Goal: Use online tool/utility: Utilize a website feature to perform a specific function

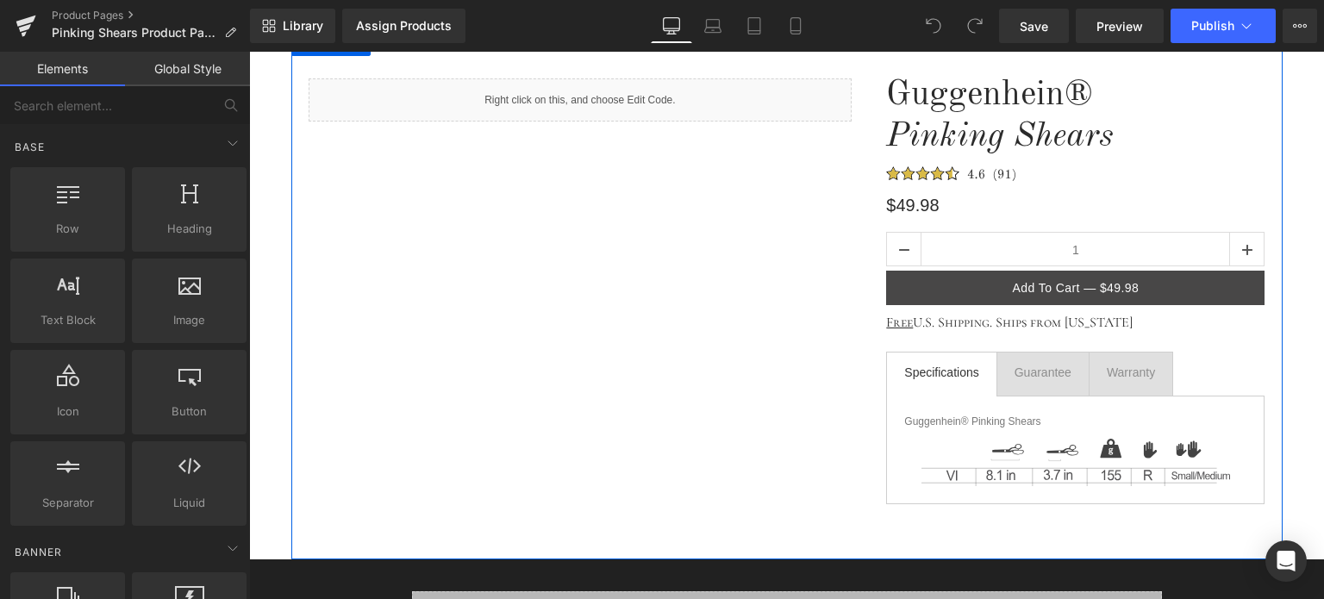
scroll to position [172, 0]
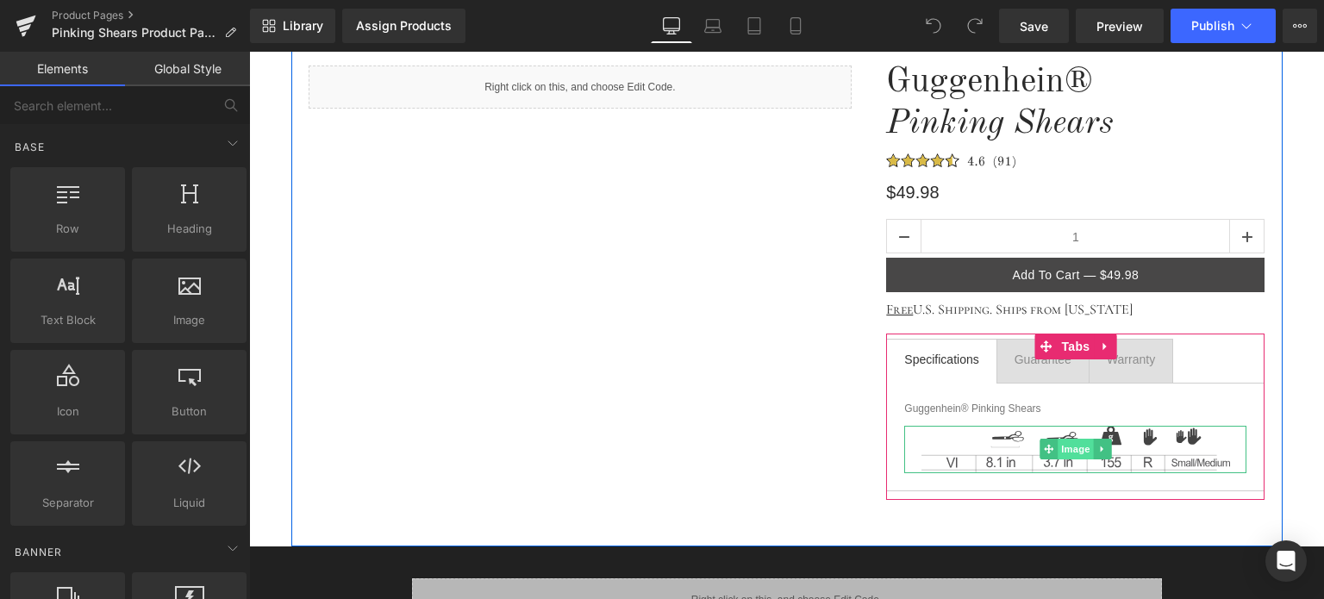
click at [1067, 447] on span "Image" at bounding box center [1076, 449] width 36 height 21
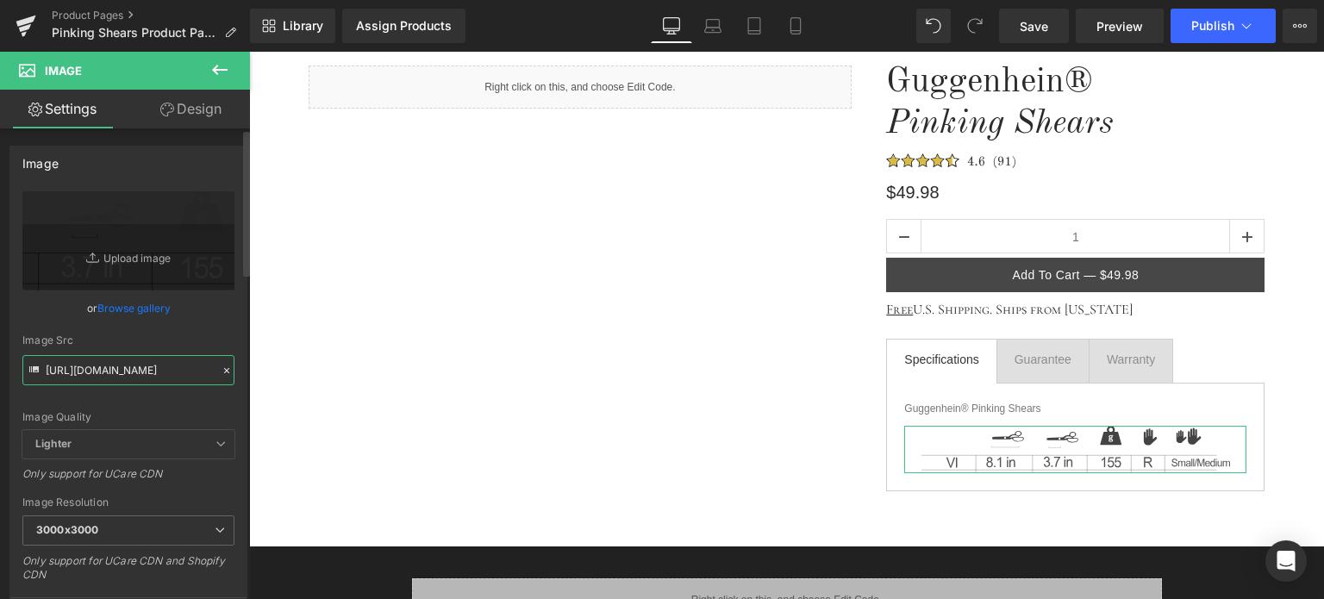
click at [124, 366] on input "[URL][DOMAIN_NAME]" at bounding box center [128, 370] width 212 height 30
paste input "3_d2652031-6e4d-4284-a17f-d0e72ddba0c8.svg?v=1756324462"
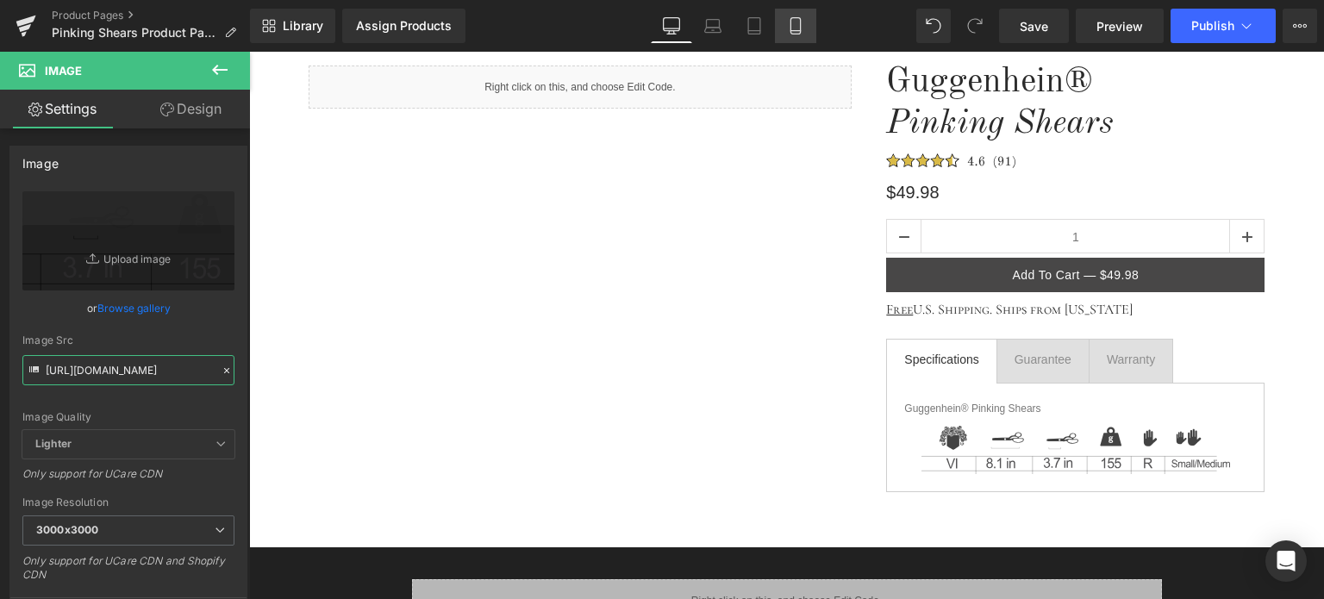
type input "[URL][DOMAIN_NAME]"
click at [798, 31] on icon at bounding box center [795, 31] width 9 height 0
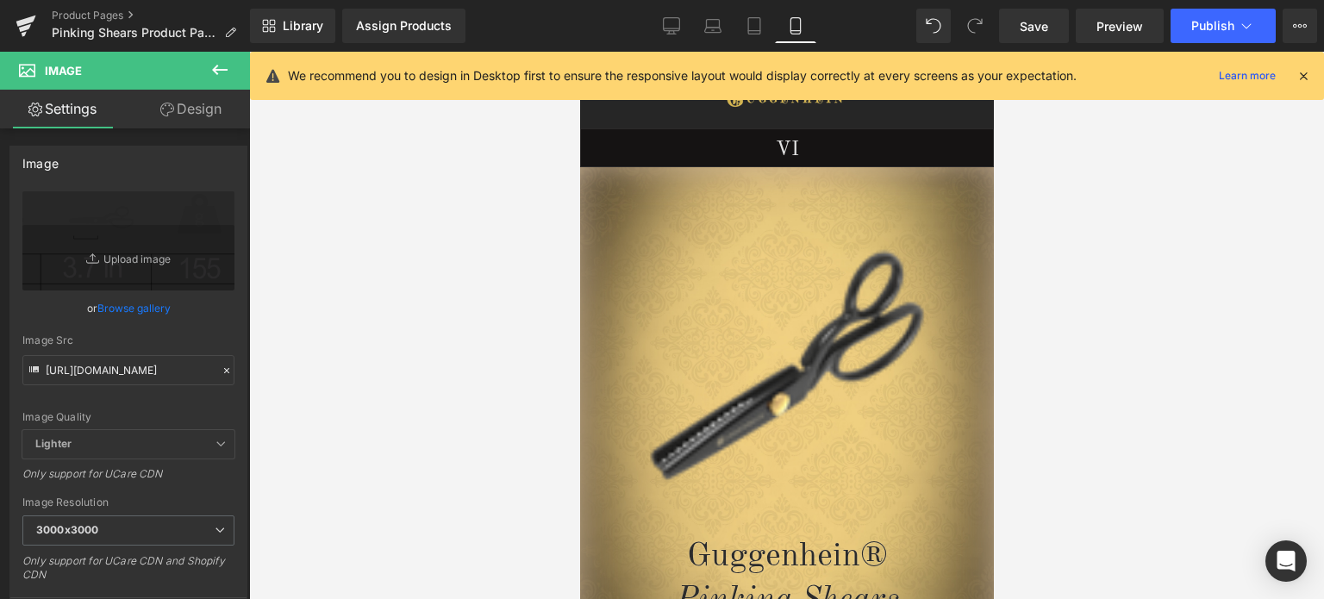
click at [1304, 74] on icon at bounding box center [1304, 76] width 16 height 16
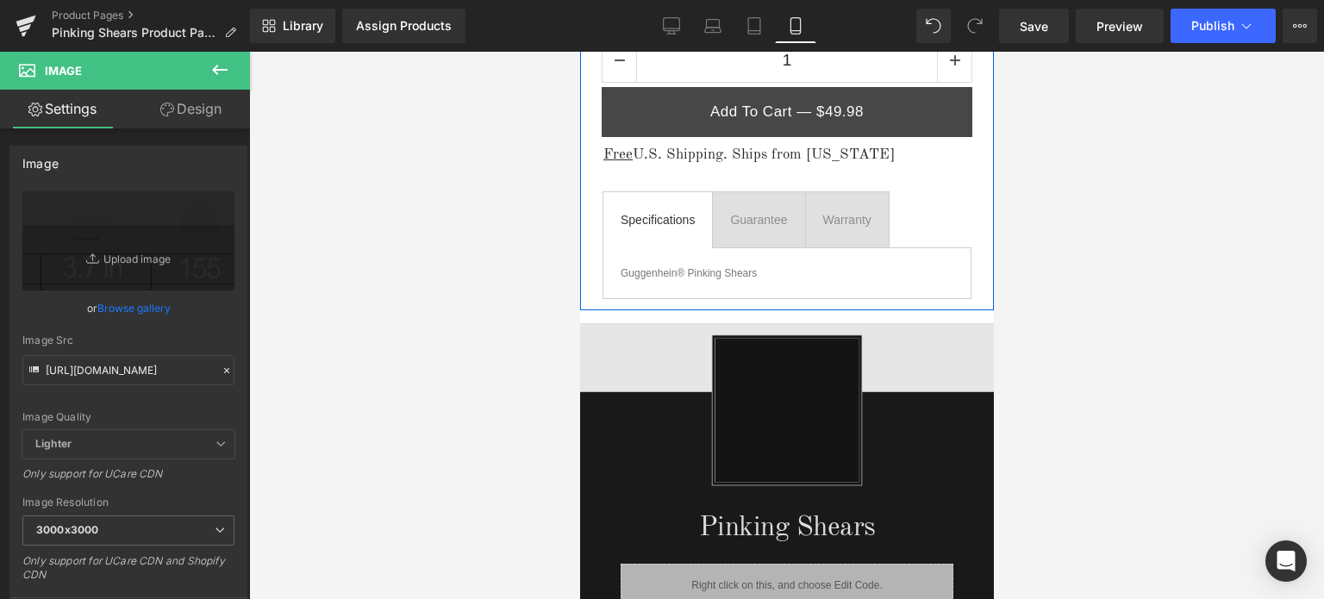
scroll to position [1121, 0]
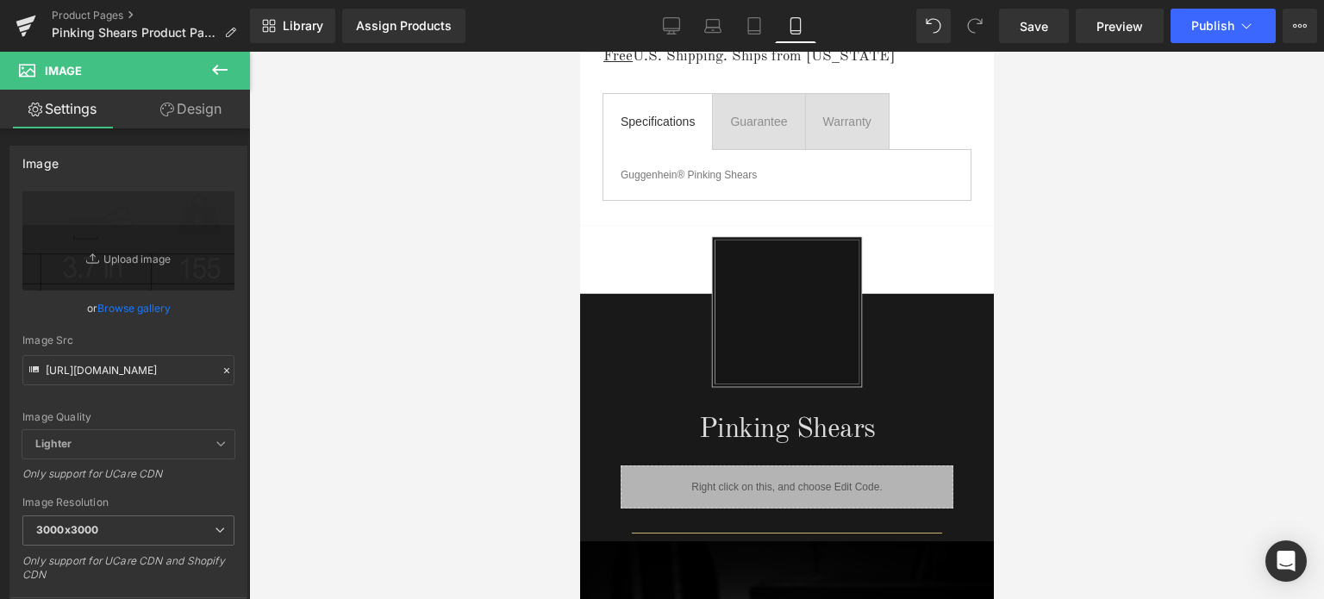
click at [221, 72] on icon at bounding box center [220, 69] width 21 height 21
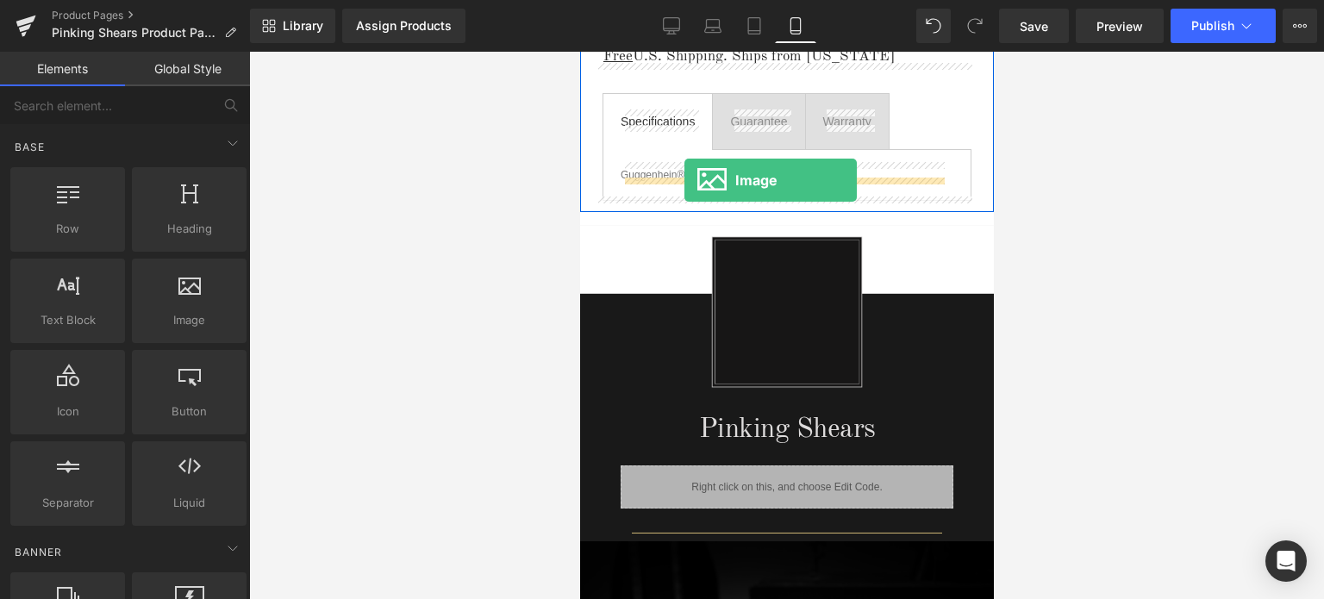
drag, startPoint x: 885, startPoint y: 322, endPoint x: 684, endPoint y: 180, distance: 245.7
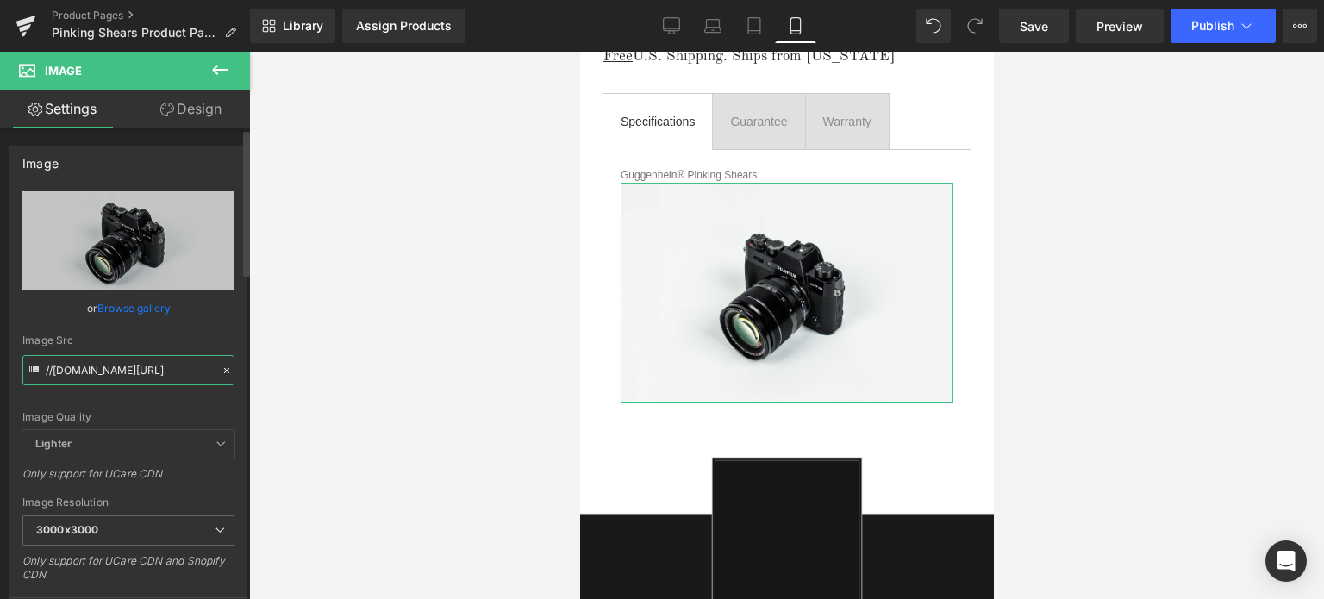
click at [113, 366] on input "//[DOMAIN_NAME][URL]" at bounding box center [128, 370] width 212 height 30
paste input "[URL][DOMAIN_NAME]"
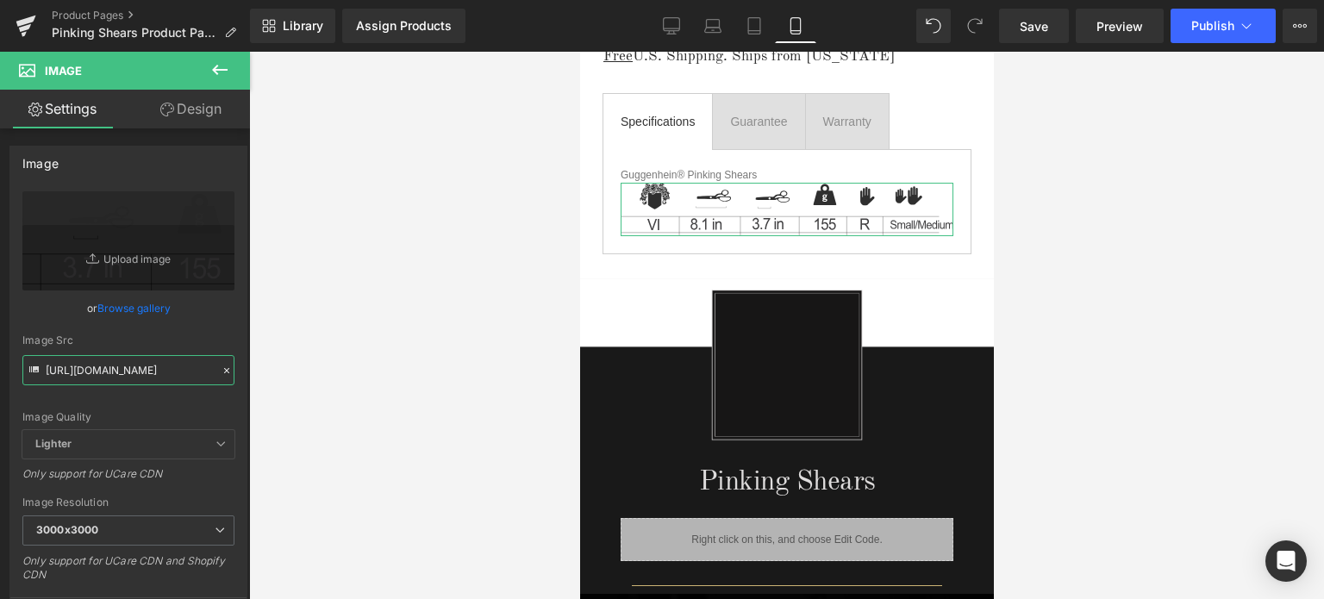
type input "[URL][DOMAIN_NAME]"
click at [204, 114] on link "Design" at bounding box center [190, 109] width 125 height 39
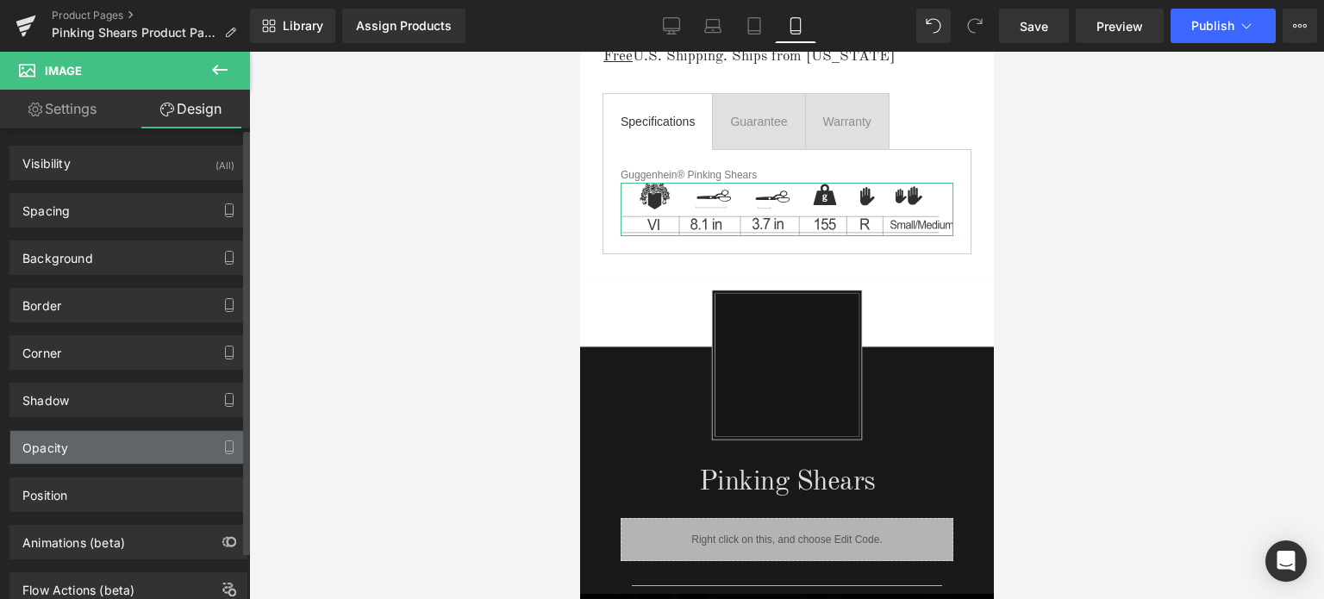
drag, startPoint x: 155, startPoint y: 445, endPoint x: 183, endPoint y: 472, distance: 39.0
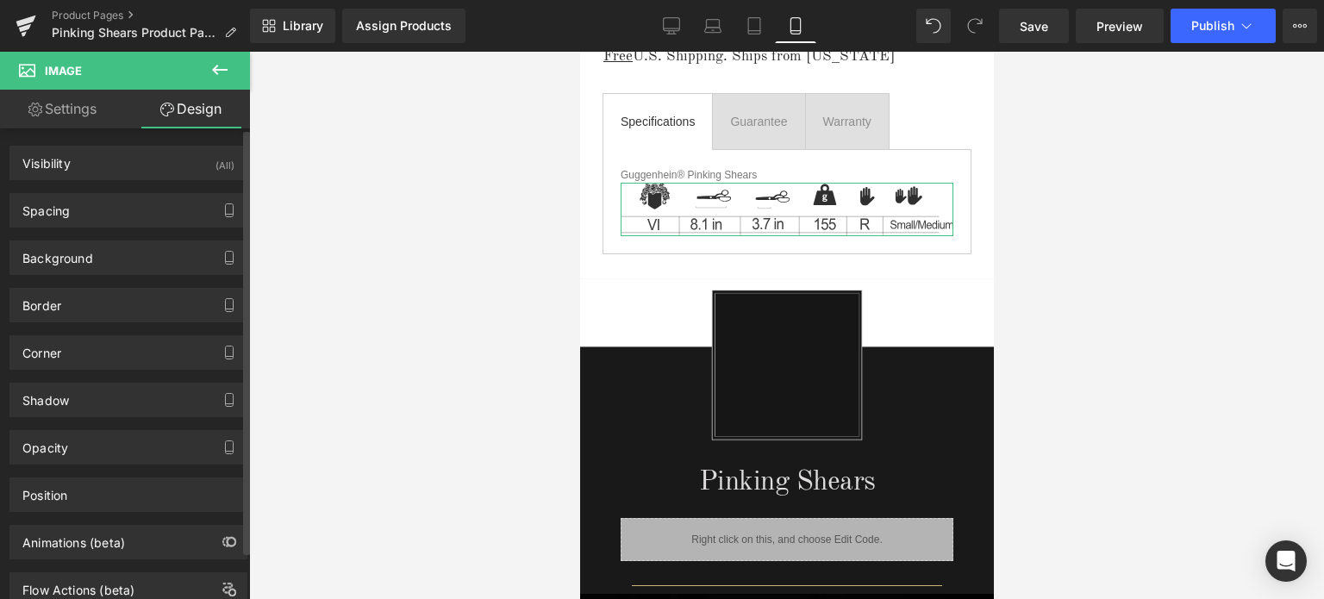
click at [155, 445] on div "Opacity" at bounding box center [128, 447] width 236 height 33
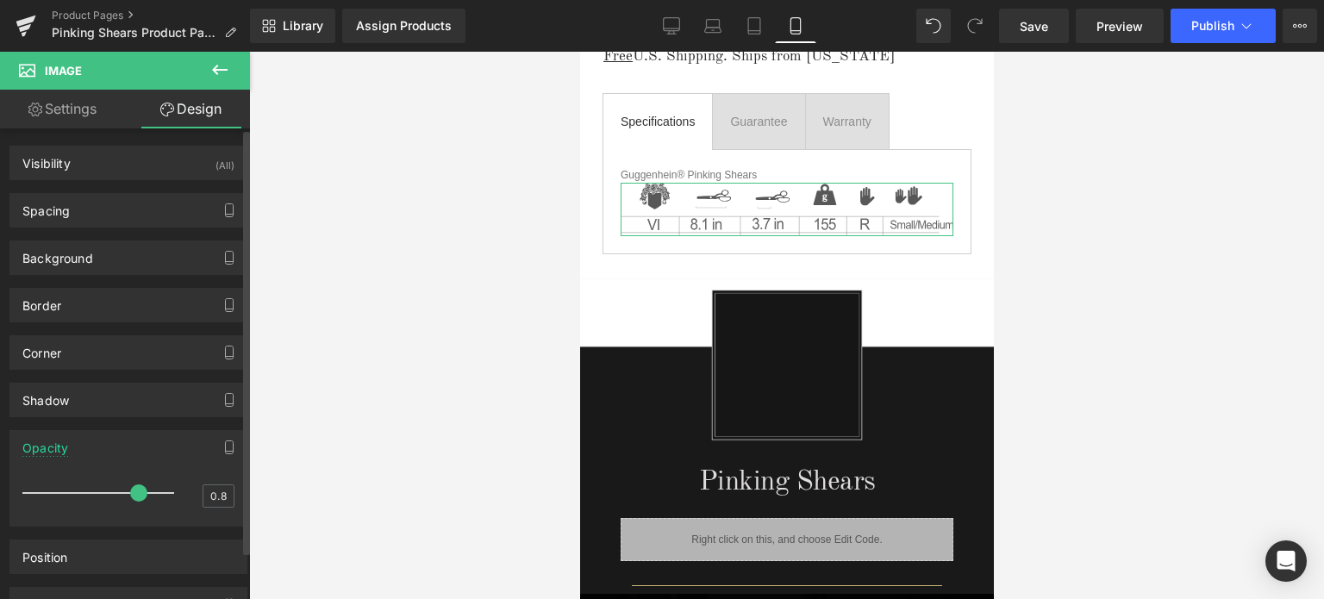
drag, startPoint x: 166, startPoint y: 487, endPoint x: 138, endPoint y: 489, distance: 27.6
click at [138, 489] on span at bounding box center [138, 493] width 17 height 17
drag, startPoint x: 135, startPoint y: 488, endPoint x: 147, endPoint y: 489, distance: 11.2
click at [147, 489] on span at bounding box center [155, 493] width 17 height 17
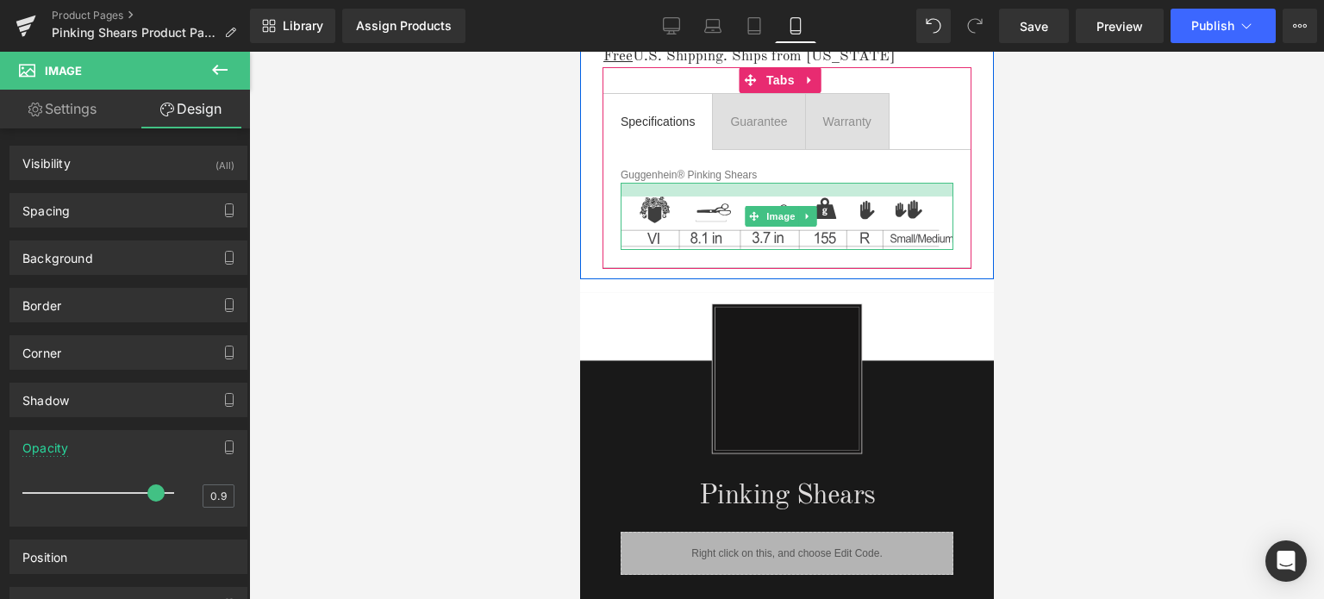
drag, startPoint x: 876, startPoint y: 178, endPoint x: 873, endPoint y: 192, distance: 14.0
click at [873, 192] on div "Image" at bounding box center [786, 216] width 333 height 66
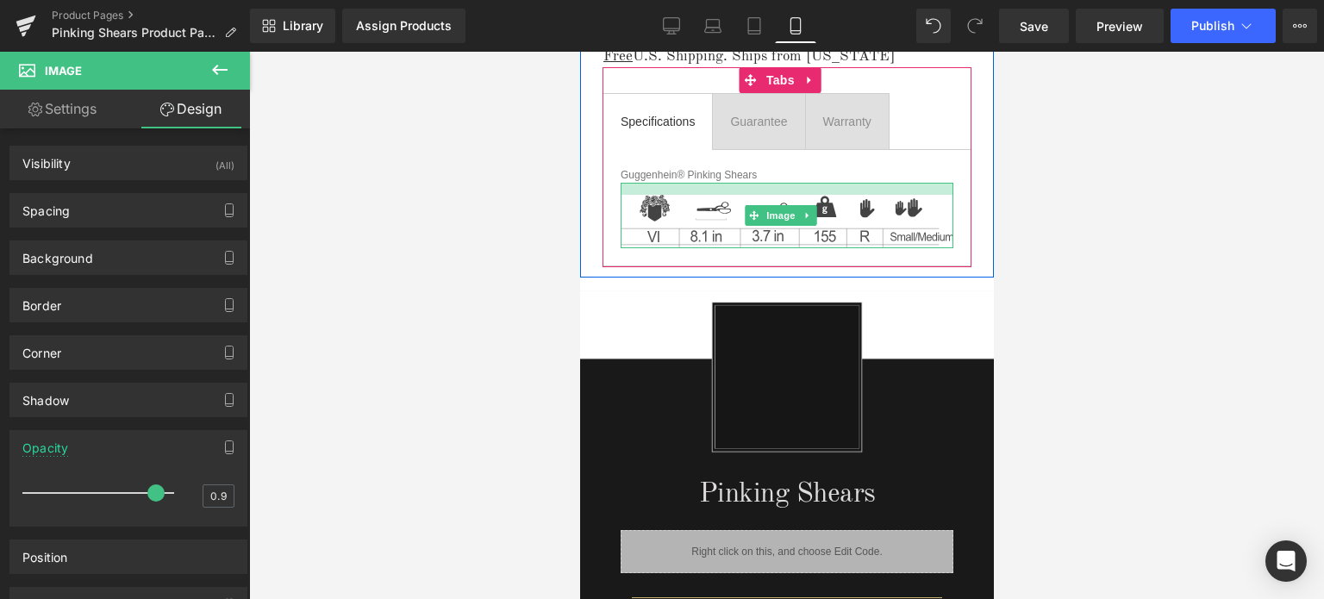
click at [864, 183] on div at bounding box center [786, 189] width 333 height 12
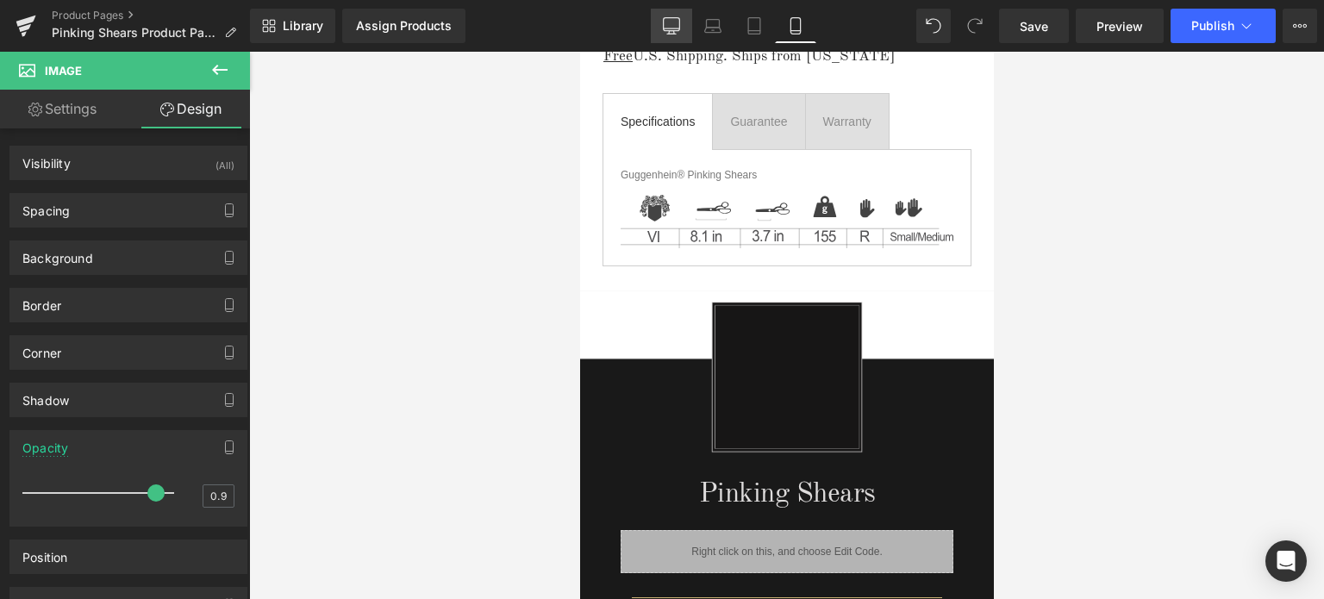
click at [681, 26] on link "Desktop" at bounding box center [671, 26] width 41 height 34
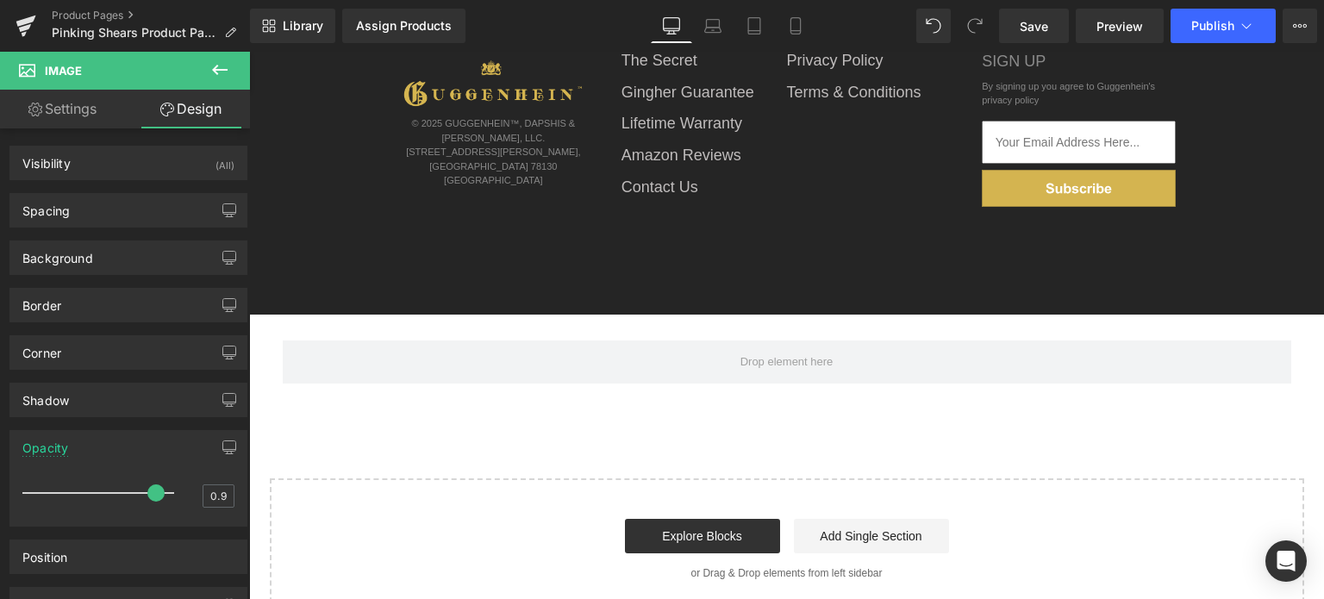
type input "1"
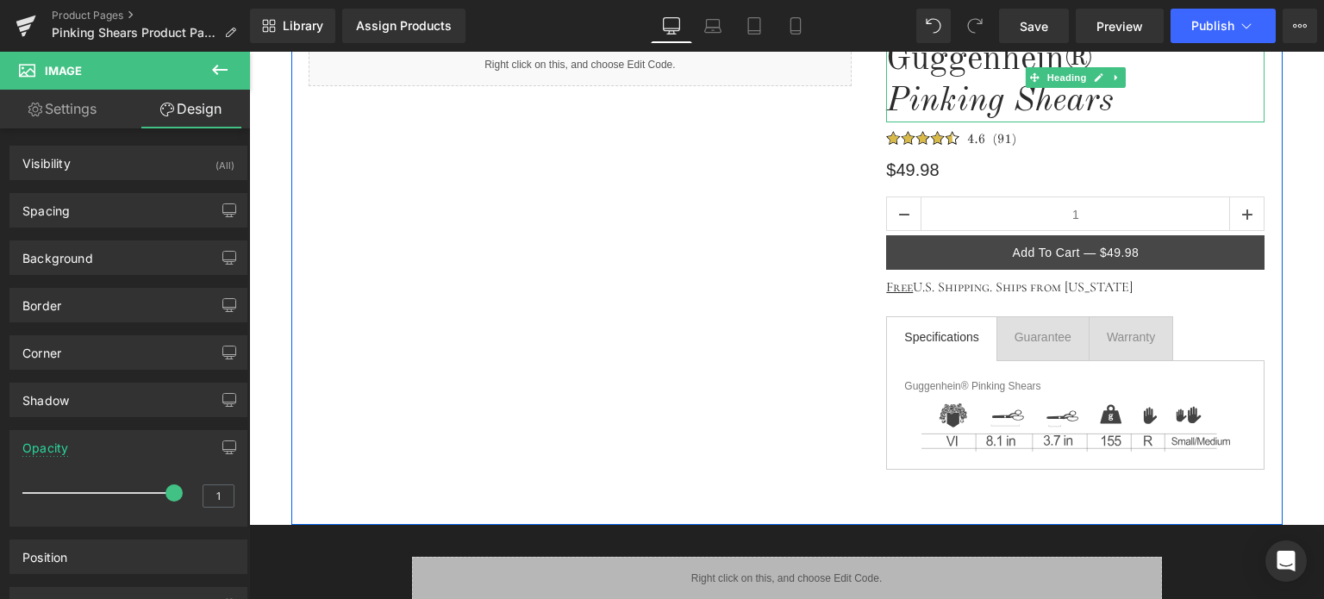
scroll to position [259, 0]
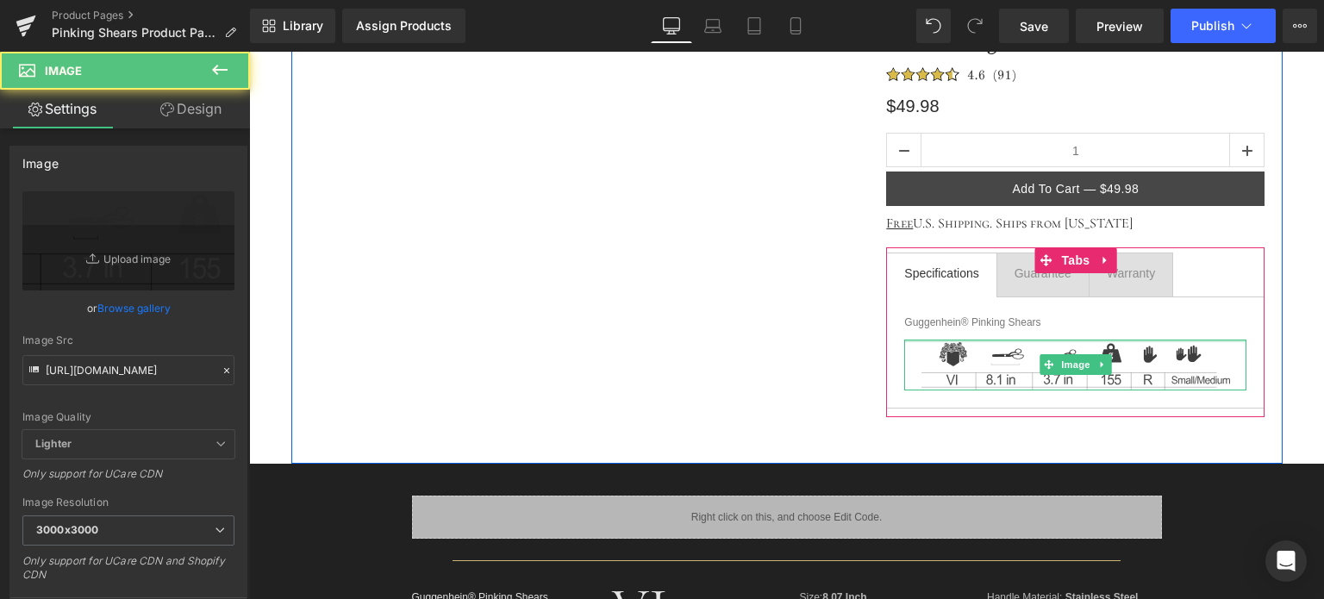
click at [1158, 341] on div "Image" at bounding box center [1075, 366] width 342 height 52
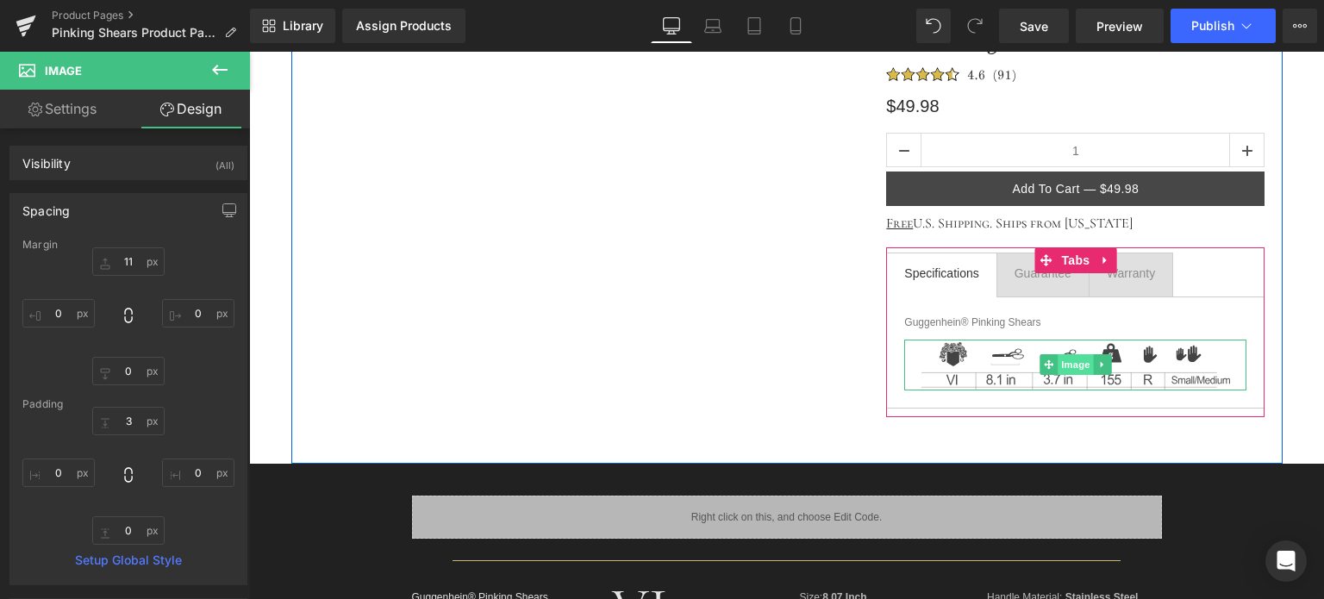
click at [1064, 366] on span "Image" at bounding box center [1076, 364] width 36 height 21
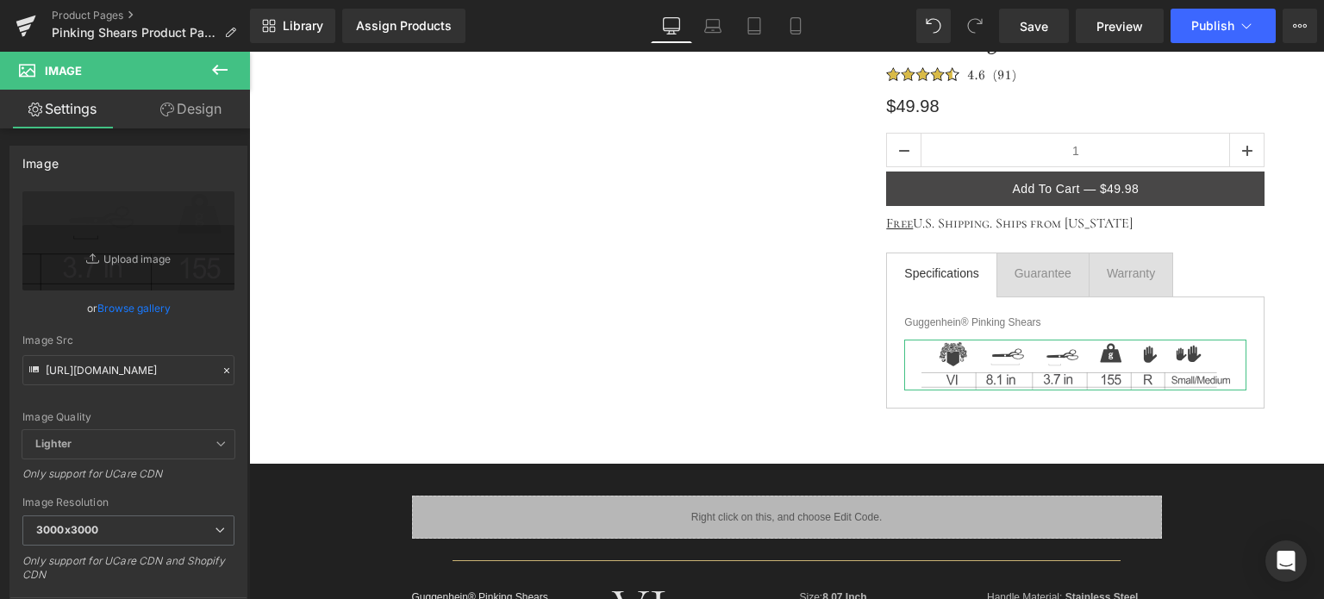
click at [200, 113] on link "Design" at bounding box center [190, 109] width 125 height 39
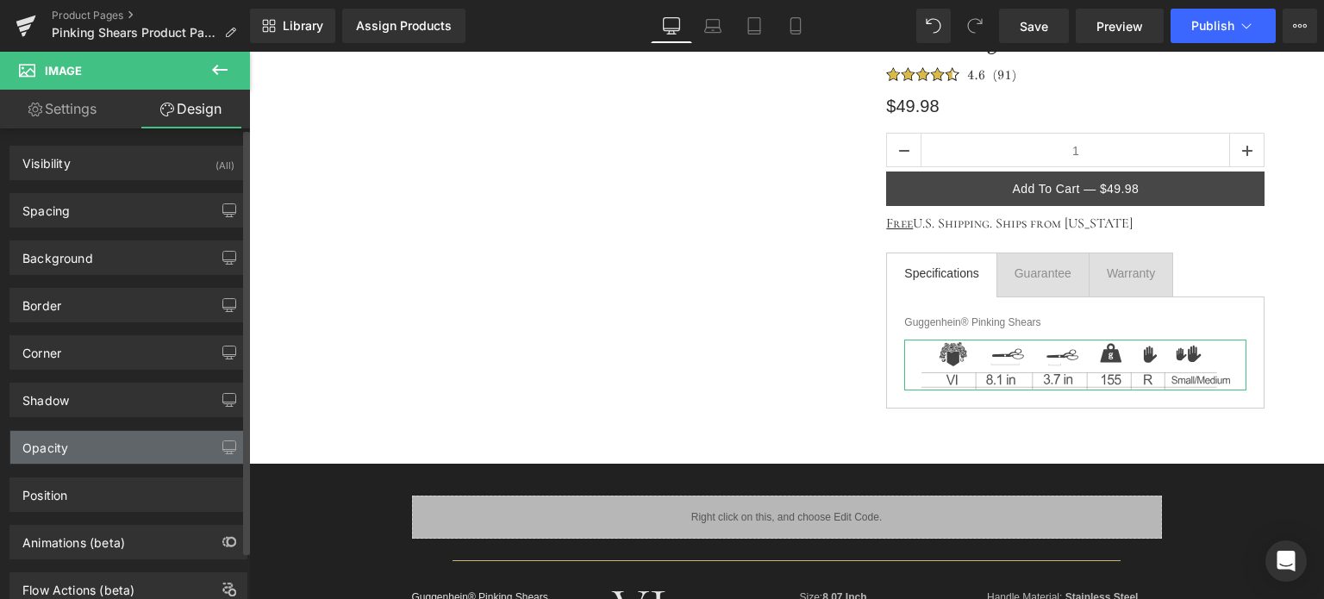
type input "0.9"
click at [133, 444] on div "Opacity" at bounding box center [128, 447] width 236 height 33
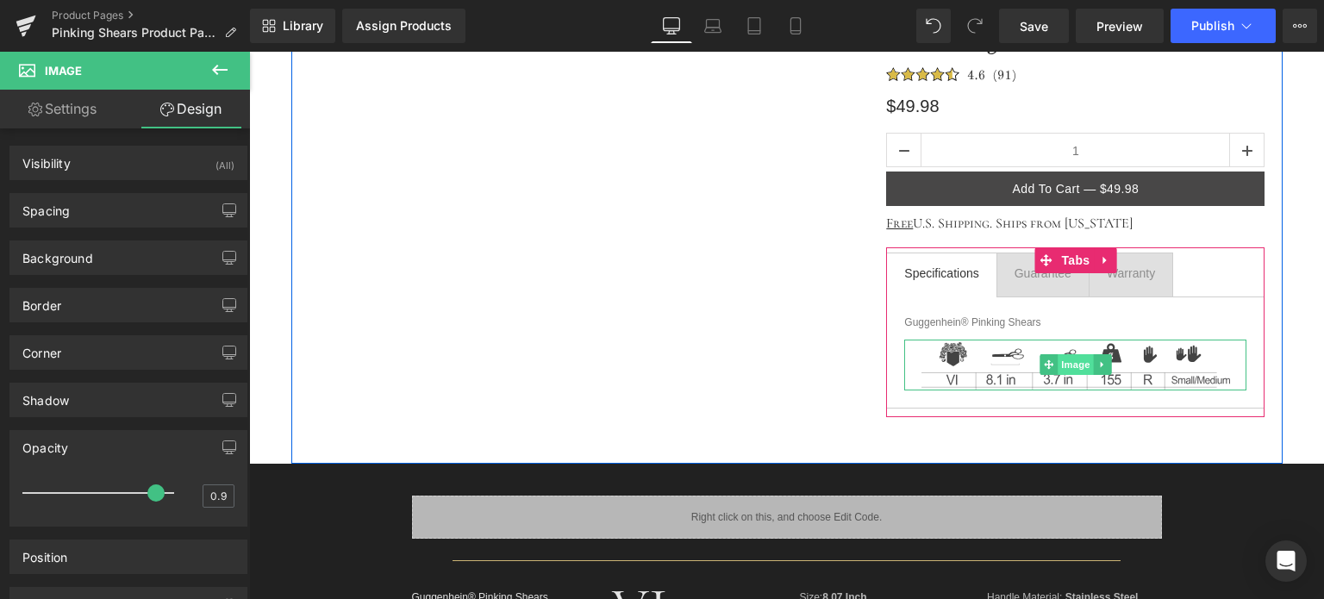
click at [1067, 368] on span "Image" at bounding box center [1076, 364] width 36 height 21
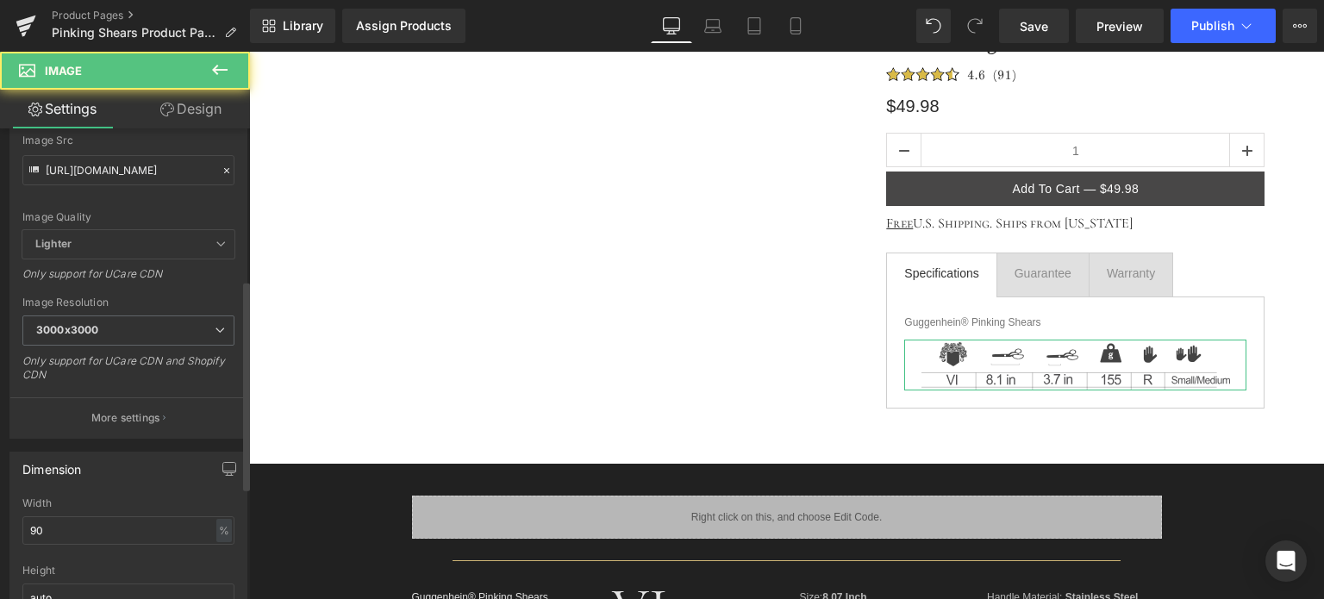
scroll to position [345, 0]
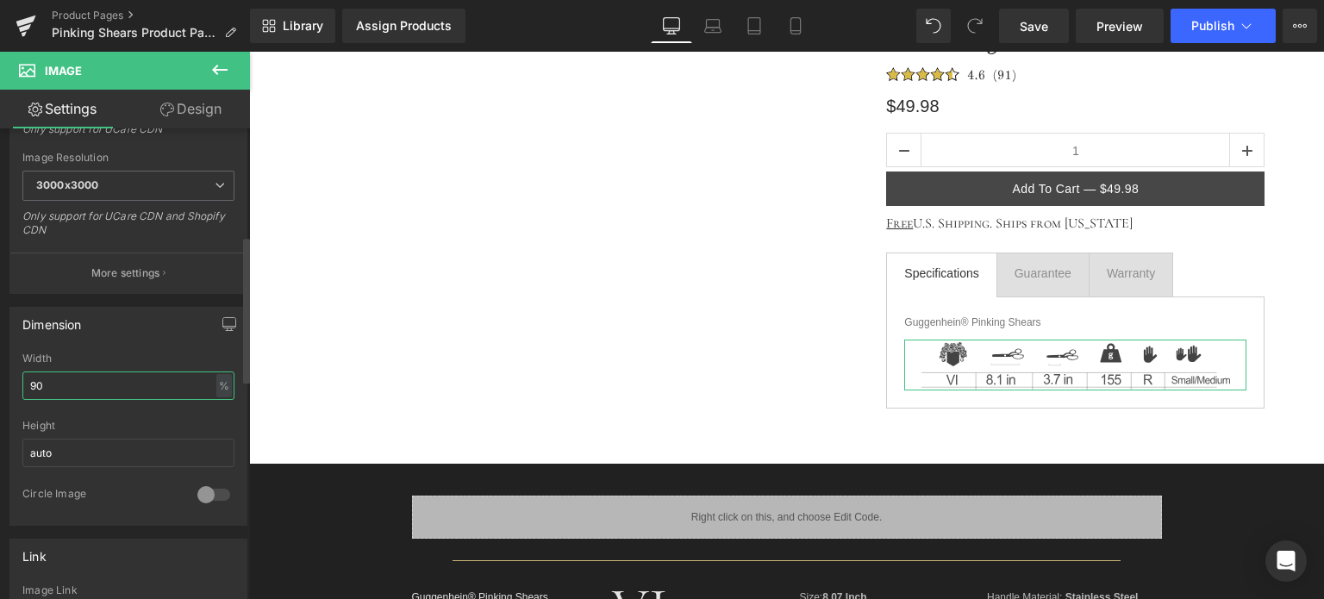
click at [45, 384] on input "90" at bounding box center [128, 386] width 212 height 28
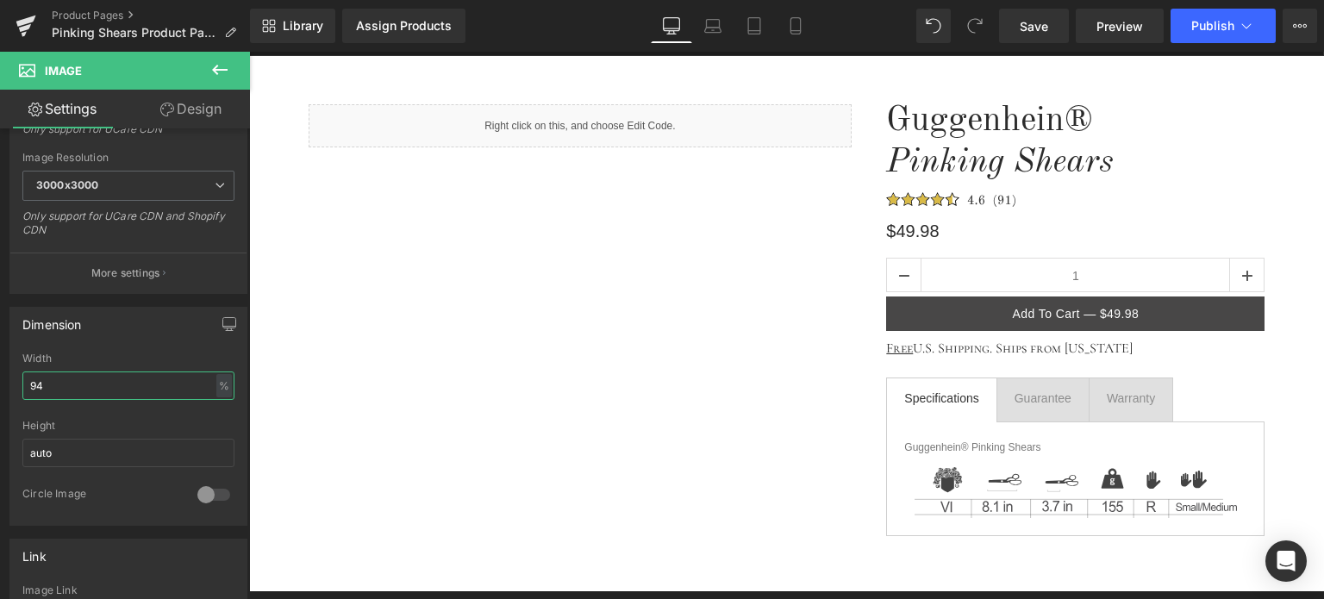
scroll to position [172, 0]
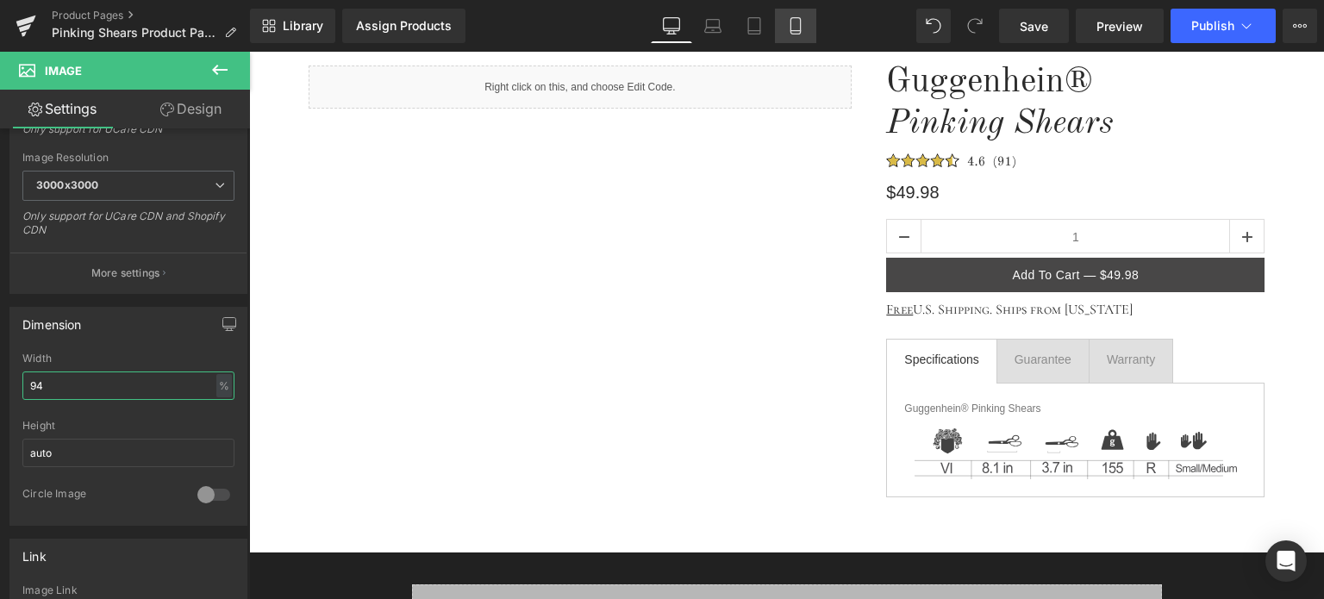
type input "94"
click at [793, 32] on icon at bounding box center [795, 25] width 17 height 17
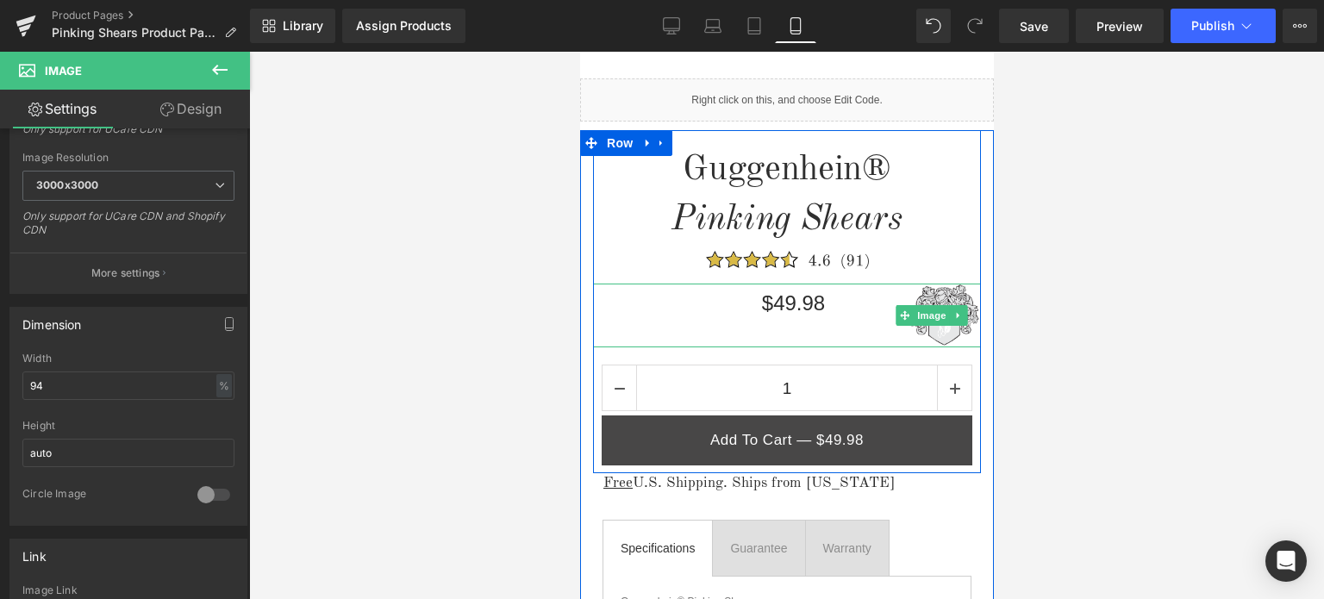
scroll to position [517, 0]
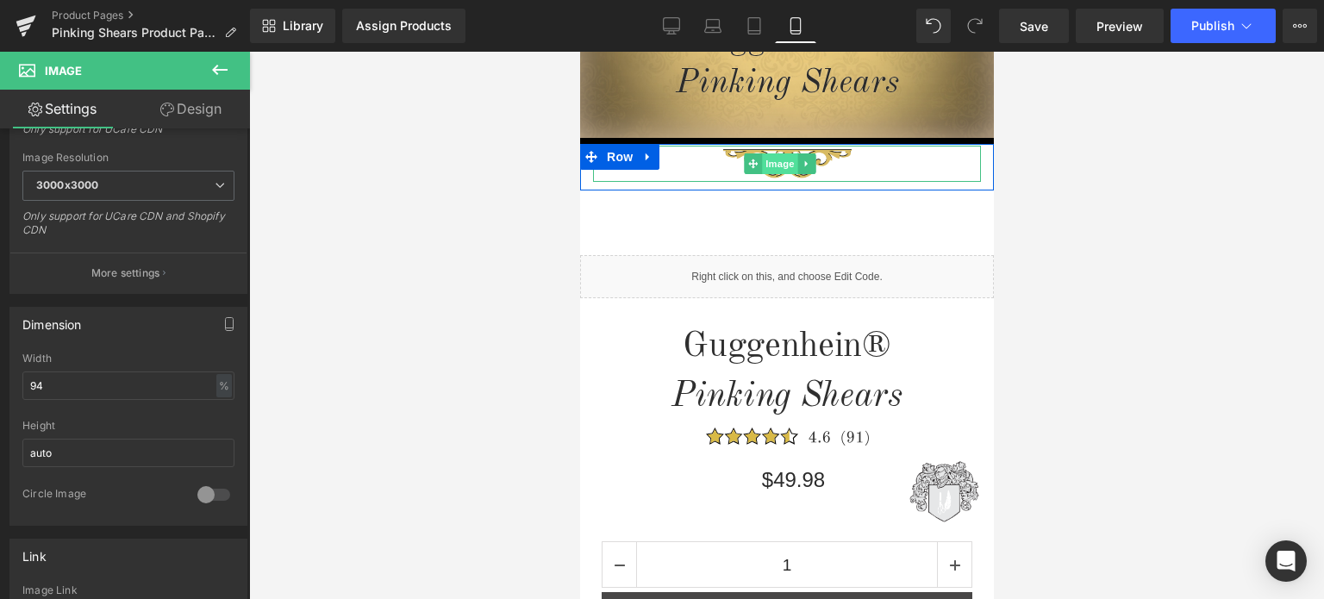
click at [776, 166] on span "Image" at bounding box center [780, 163] width 36 height 21
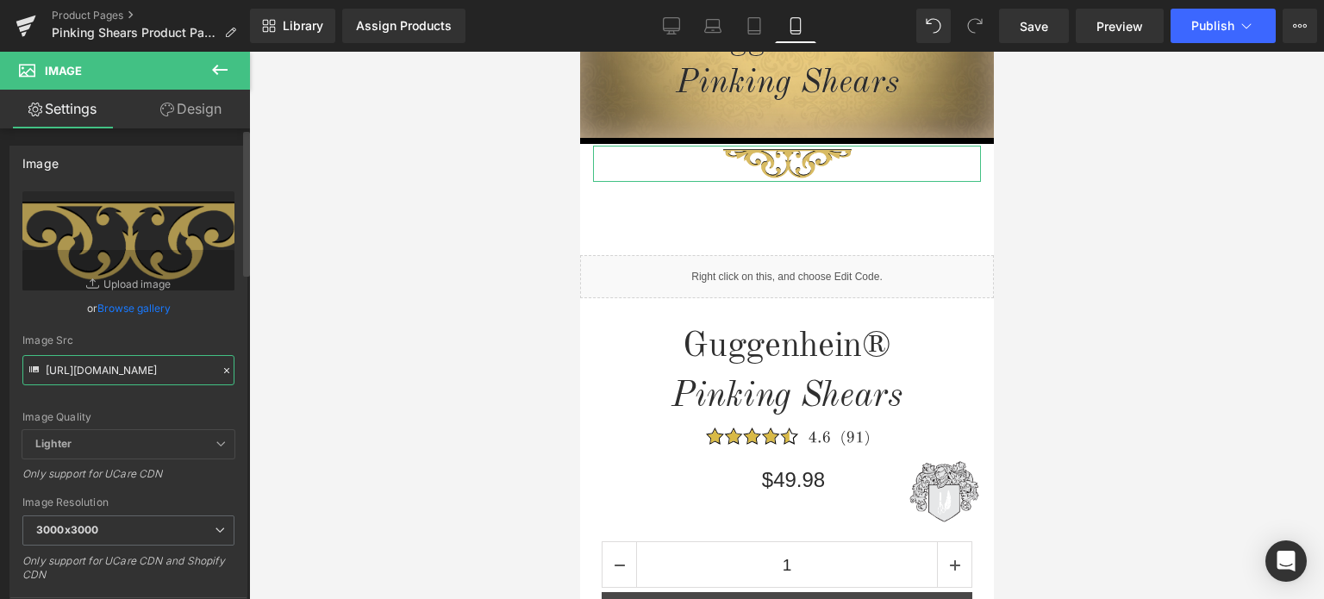
click at [116, 367] on input "[URL][DOMAIN_NAME]" at bounding box center [128, 370] width 212 height 30
paste input "3_cb348788-5829-4880-8ddb-676dbe126e48.png?v=17563244"
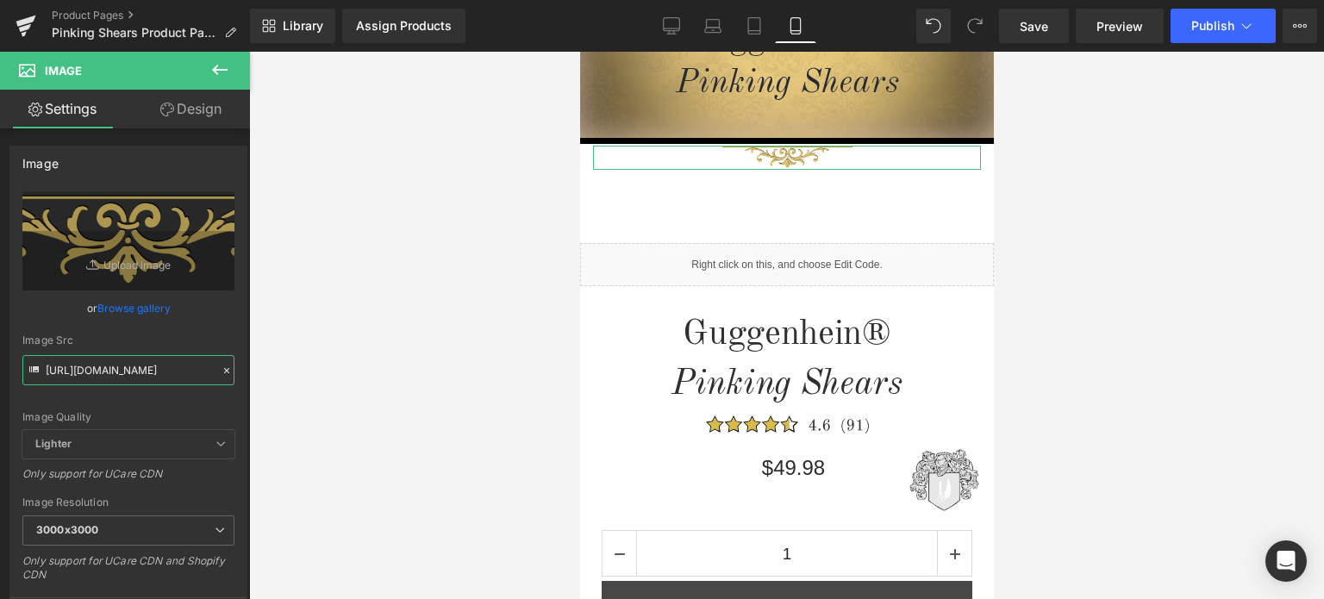
type input "[URL][DOMAIN_NAME]"
click at [198, 110] on link "Design" at bounding box center [190, 109] width 125 height 39
click at [0, 0] on div "Spacing" at bounding box center [0, 0] width 0 height 0
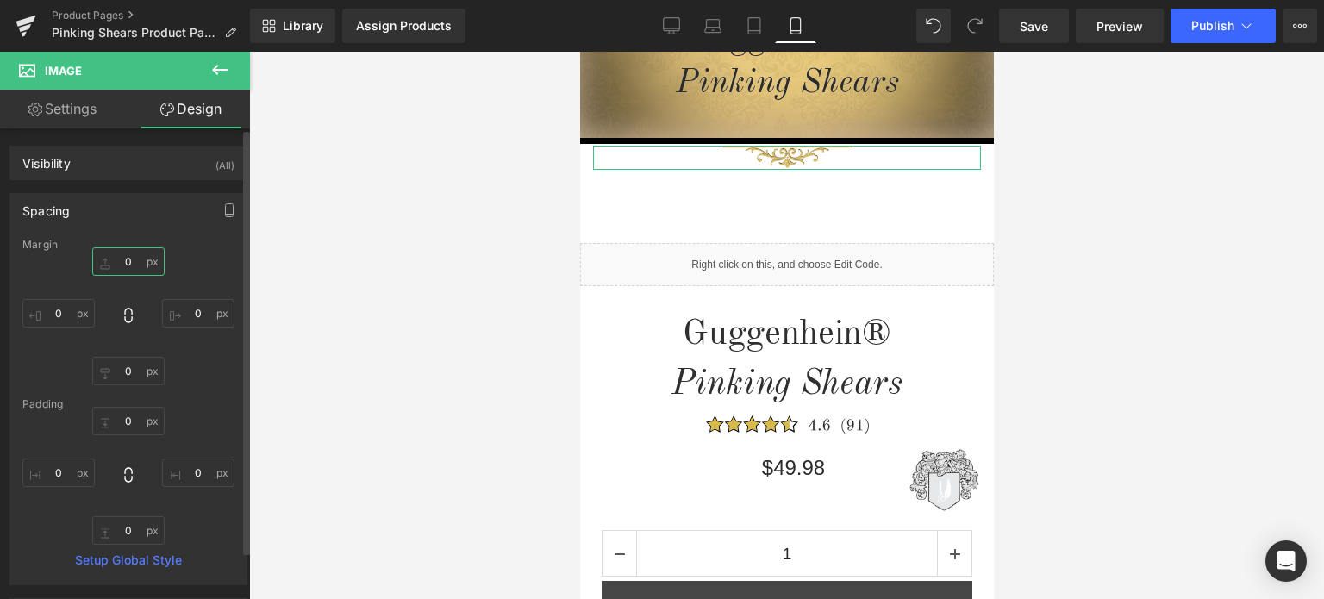
click at [132, 269] on input "0" at bounding box center [128, 261] width 72 height 28
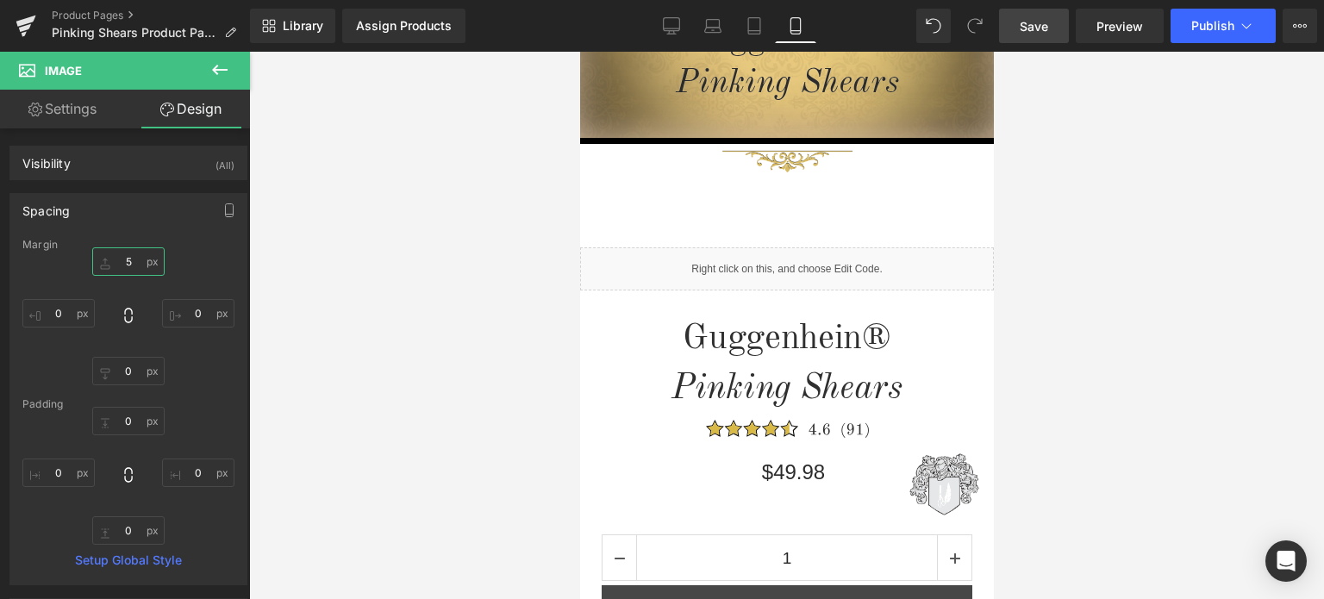
type input "5"
click at [1030, 28] on span "Save" at bounding box center [1034, 26] width 28 height 18
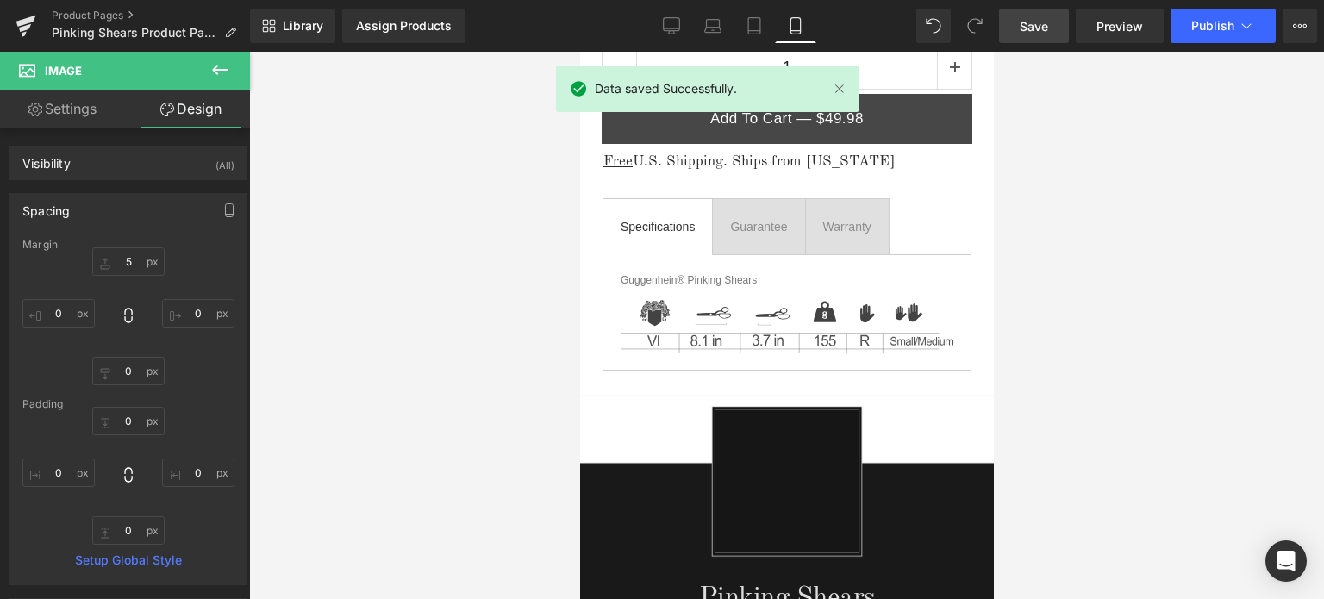
scroll to position [974, 0]
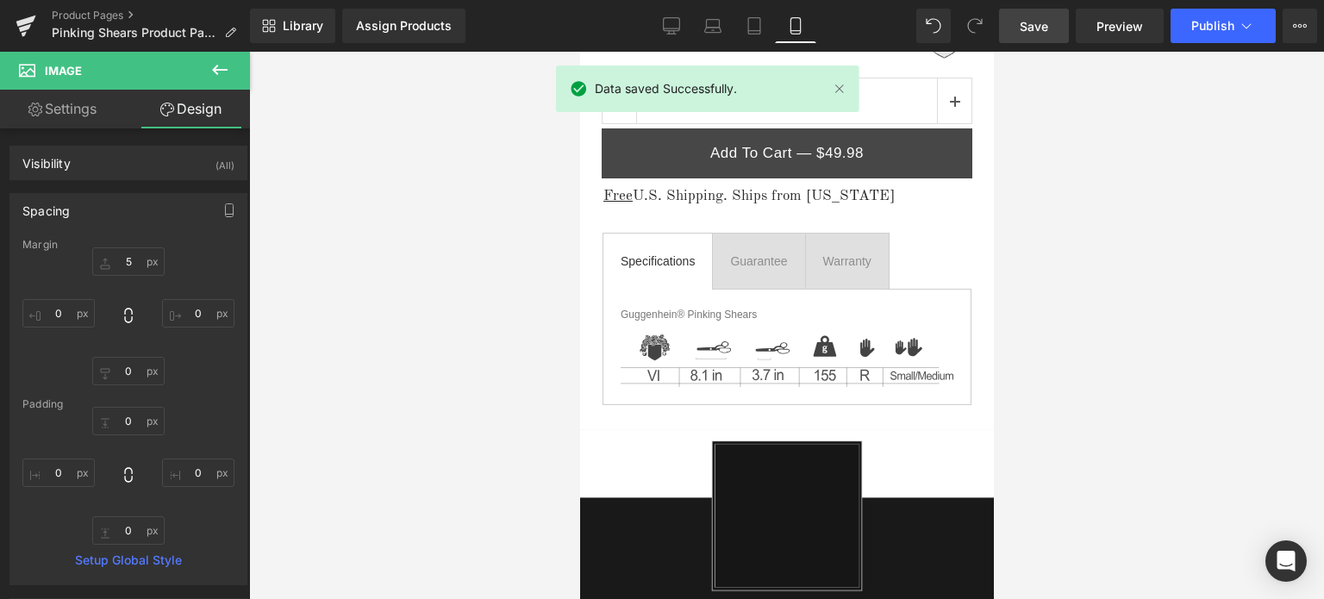
drag, startPoint x: 987, startPoint y: 135, endPoint x: 1581, endPoint y: 228, distance: 601.3
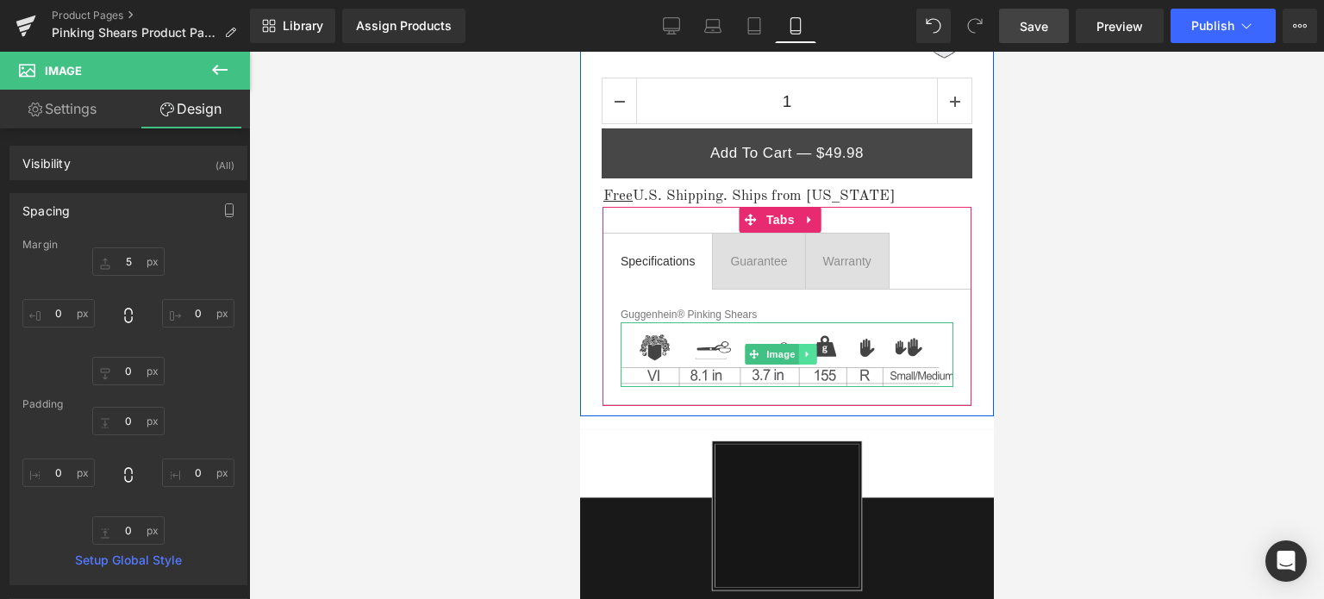
click at [807, 353] on icon at bounding box center [806, 354] width 9 height 10
click at [815, 350] on icon at bounding box center [815, 354] width 9 height 9
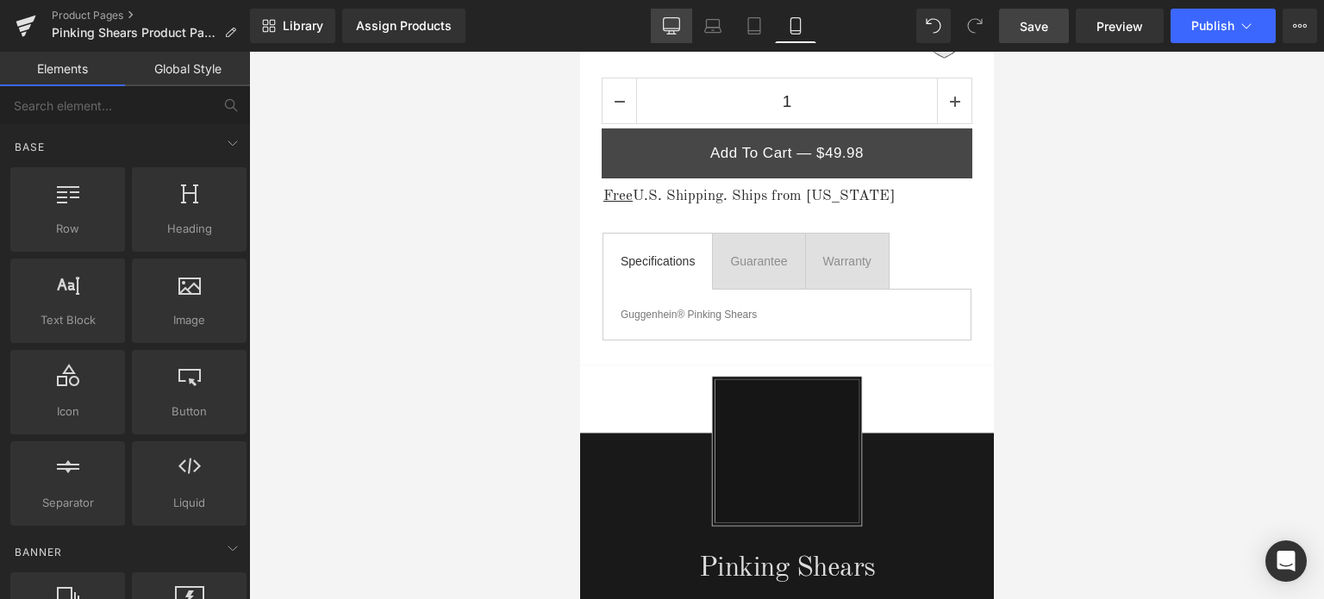
click at [673, 29] on icon at bounding box center [671, 25] width 17 height 17
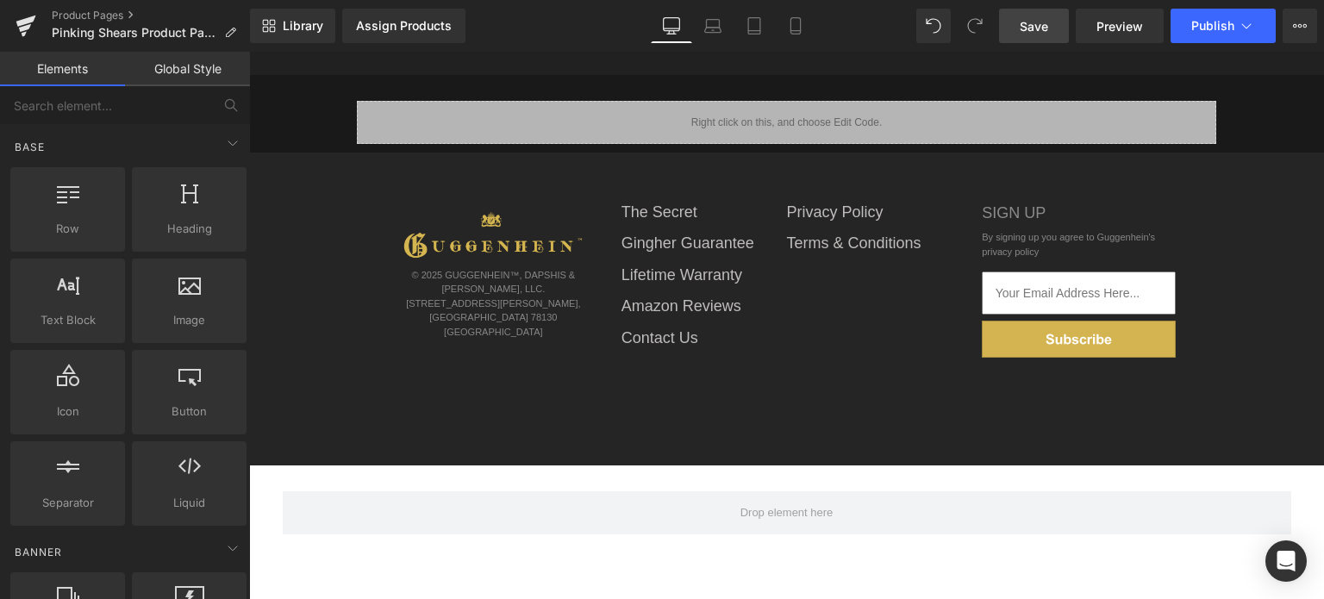
scroll to position [137, 0]
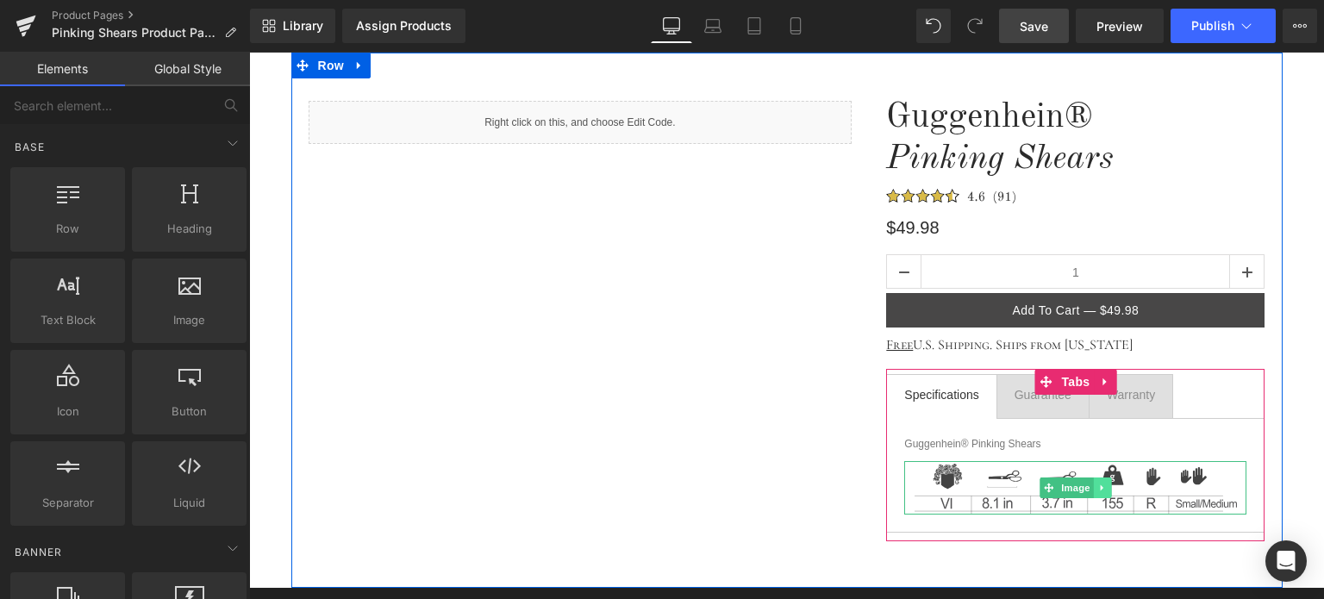
click at [1099, 486] on icon at bounding box center [1102, 488] width 9 height 10
click at [1107, 491] on icon at bounding box center [1111, 487] width 9 height 9
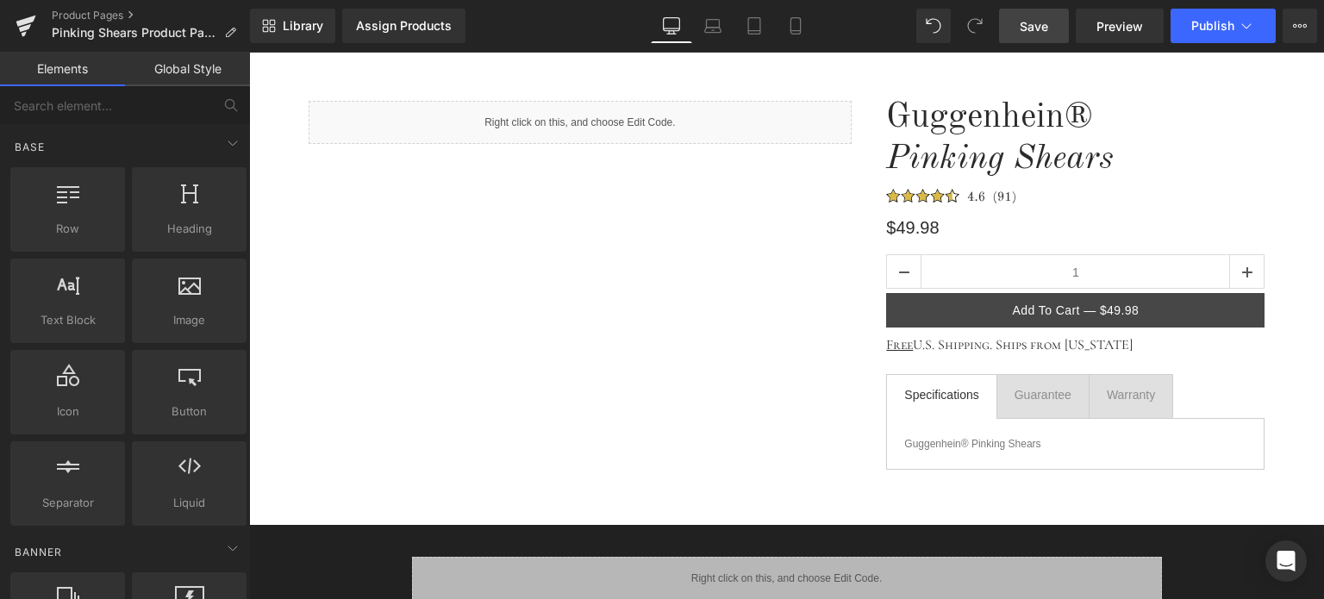
click at [1043, 28] on span "Save" at bounding box center [1034, 26] width 28 height 18
drag, startPoint x: 793, startPoint y: 32, endPoint x: 791, endPoint y: 9, distance: 23.4
click at [793, 32] on icon at bounding box center [795, 25] width 17 height 17
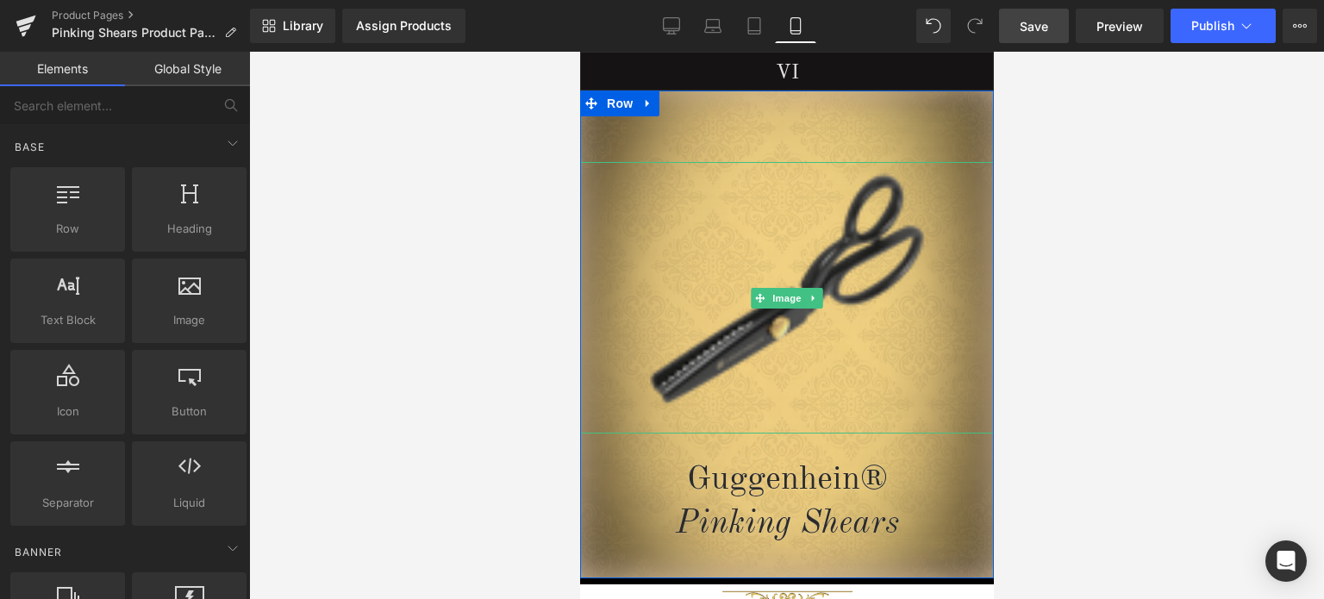
scroll to position [335, 0]
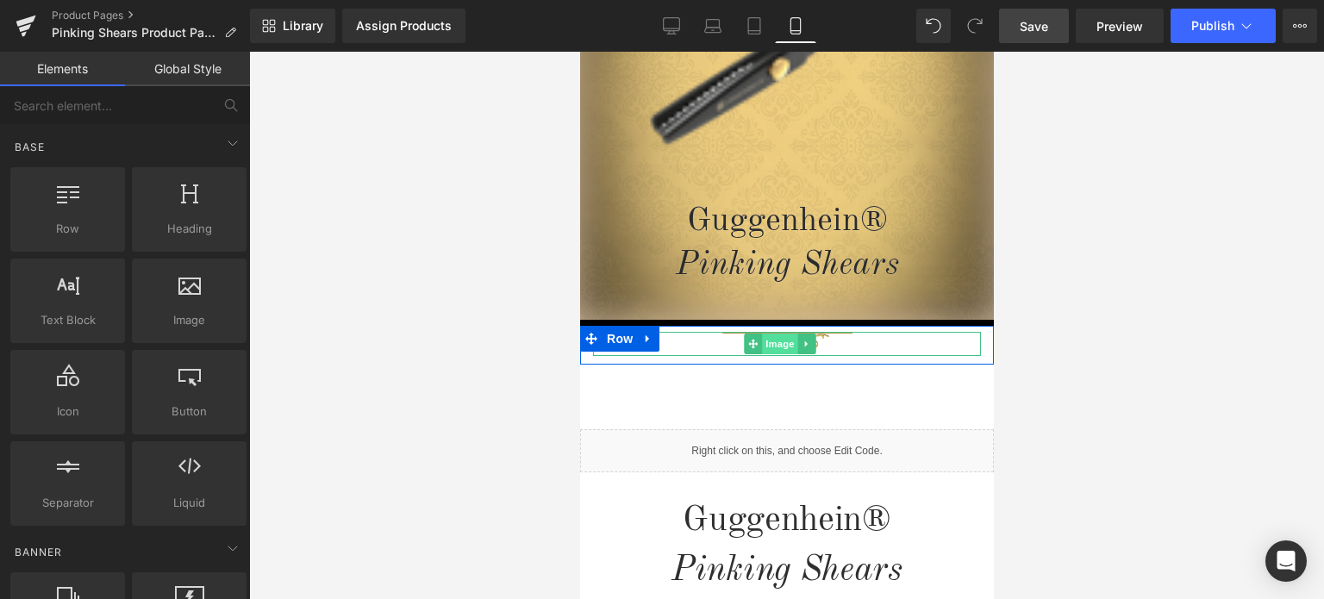
click at [780, 347] on span "Image" at bounding box center [780, 344] width 36 height 21
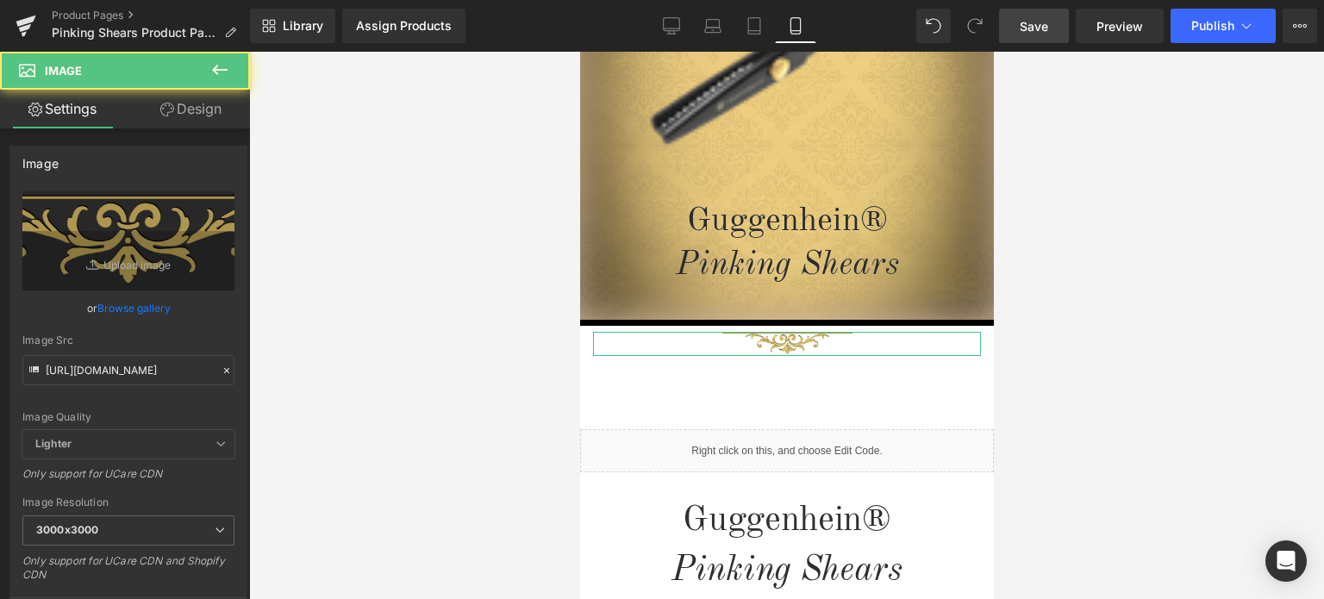
click at [210, 121] on link "Design" at bounding box center [190, 109] width 125 height 39
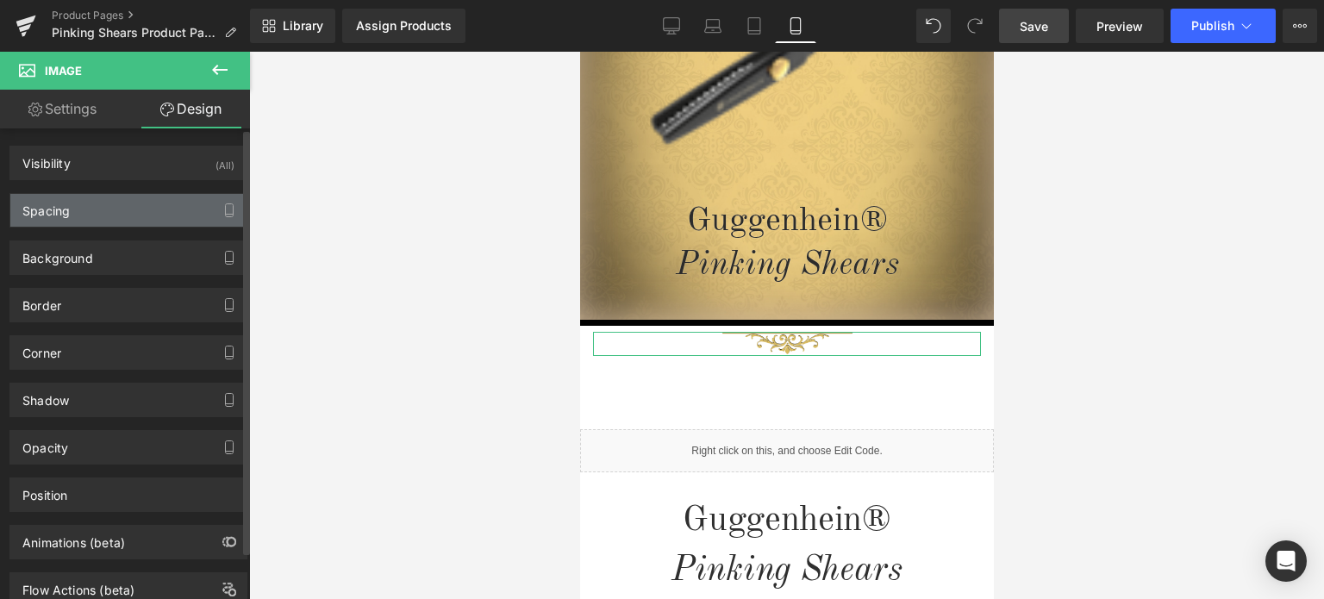
click at [103, 208] on div "Spacing" at bounding box center [128, 210] width 236 height 33
type input "5"
type input "0"
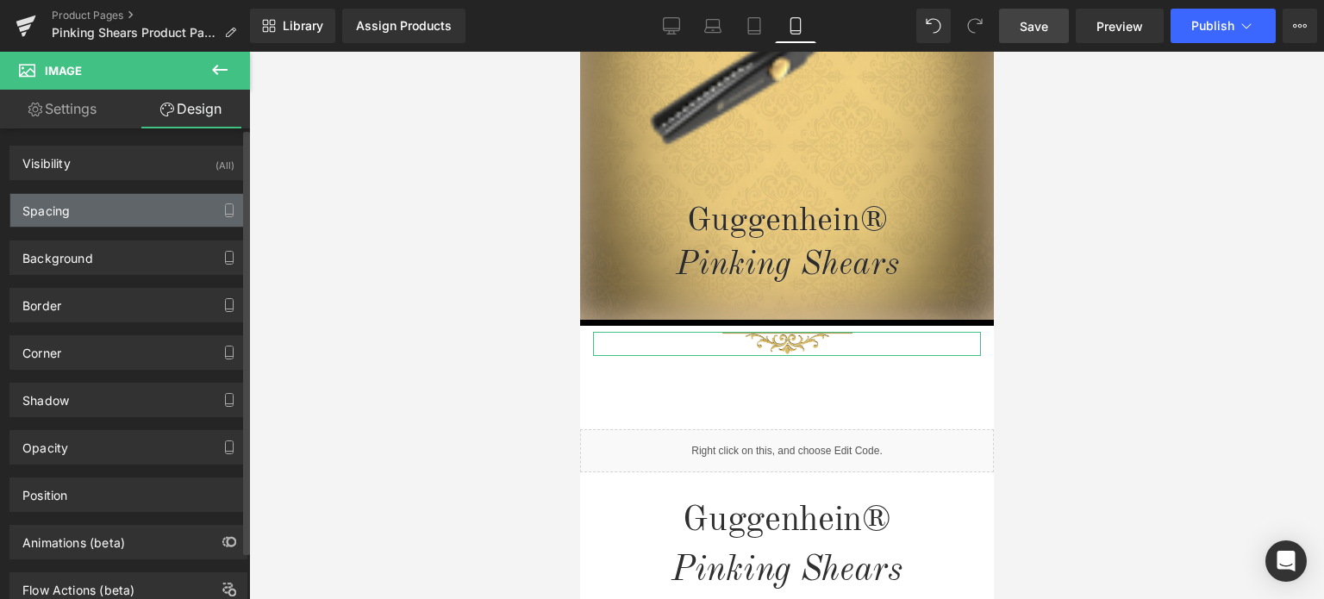
type input "0"
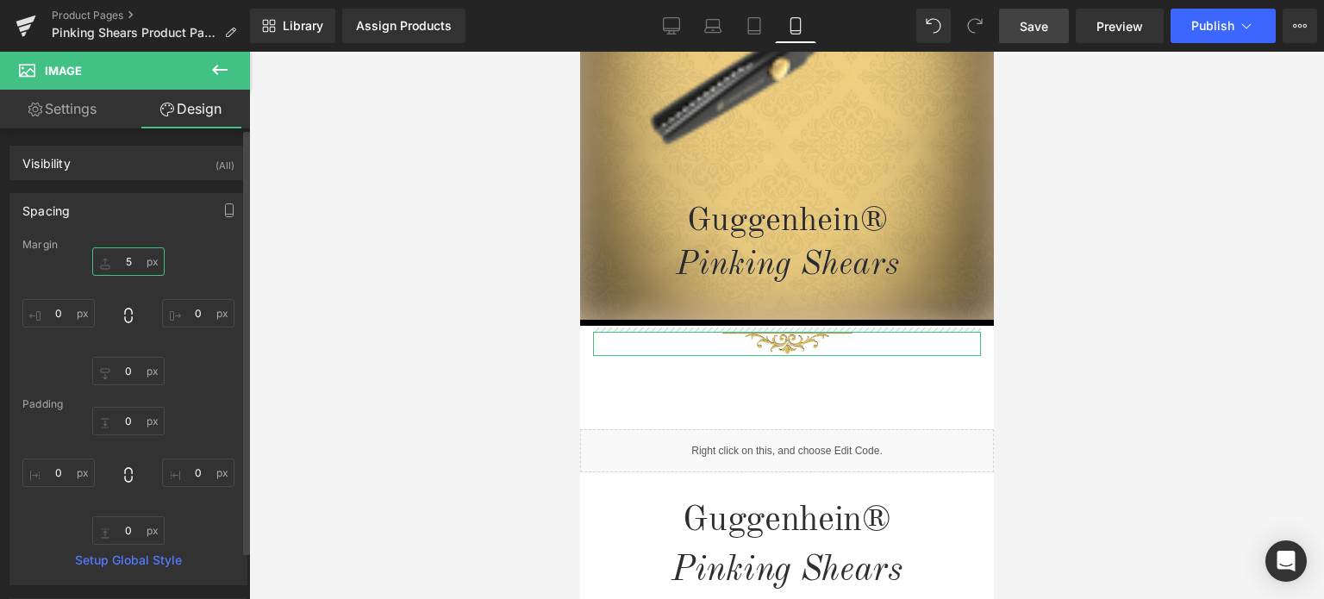
click at [128, 260] on input "5" at bounding box center [128, 261] width 72 height 28
type input "2"
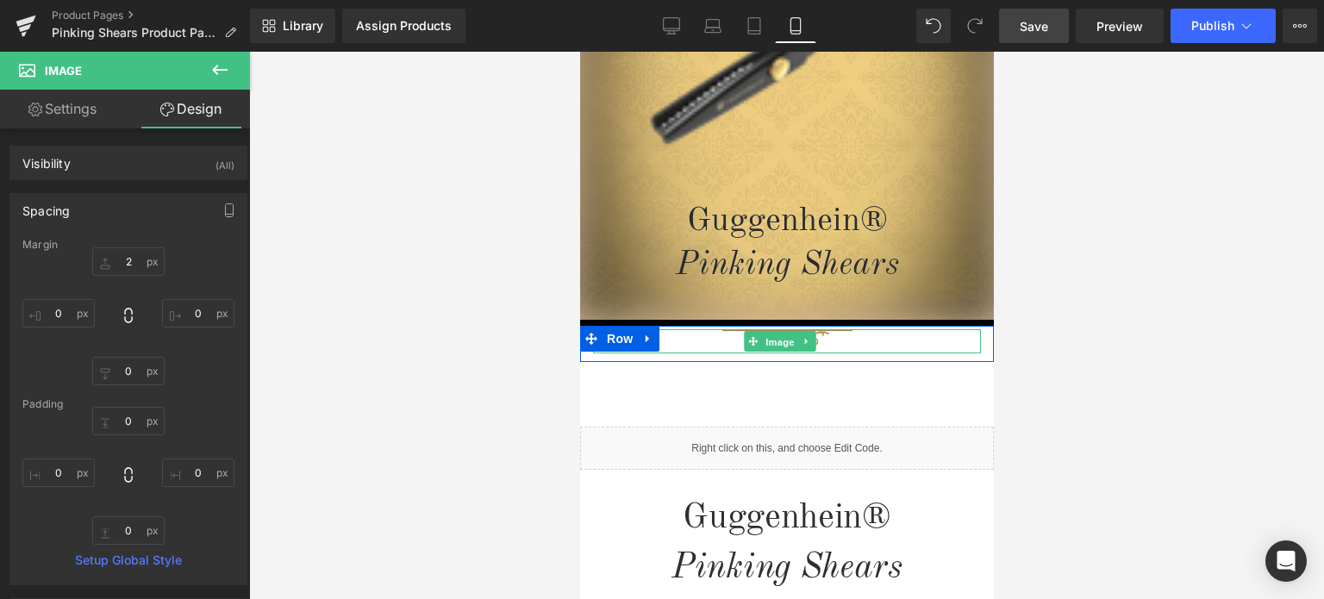
click at [779, 344] on span "Image" at bounding box center [780, 342] width 36 height 21
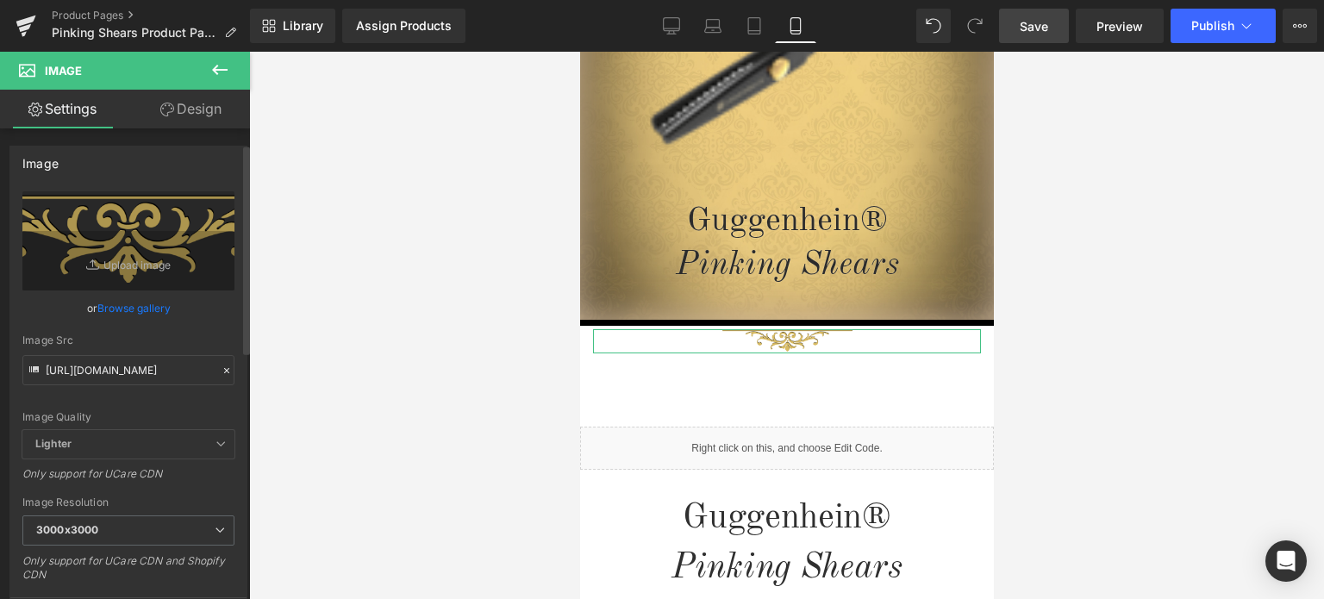
scroll to position [259, 0]
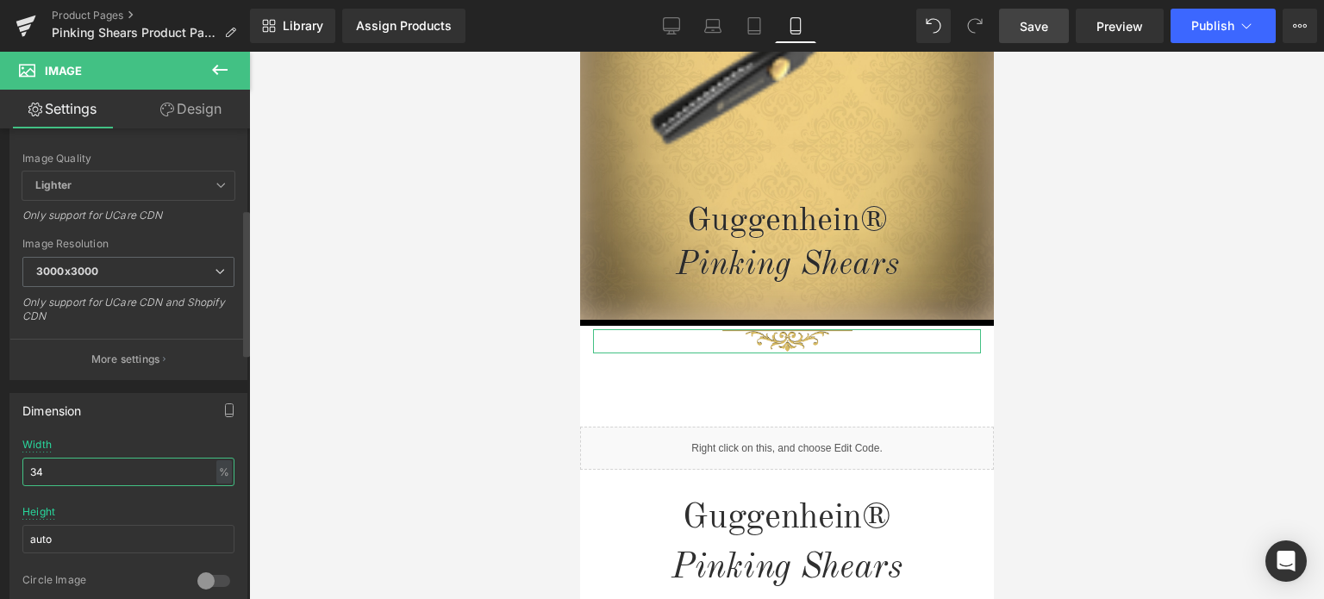
click at [44, 461] on input "34" at bounding box center [128, 472] width 212 height 28
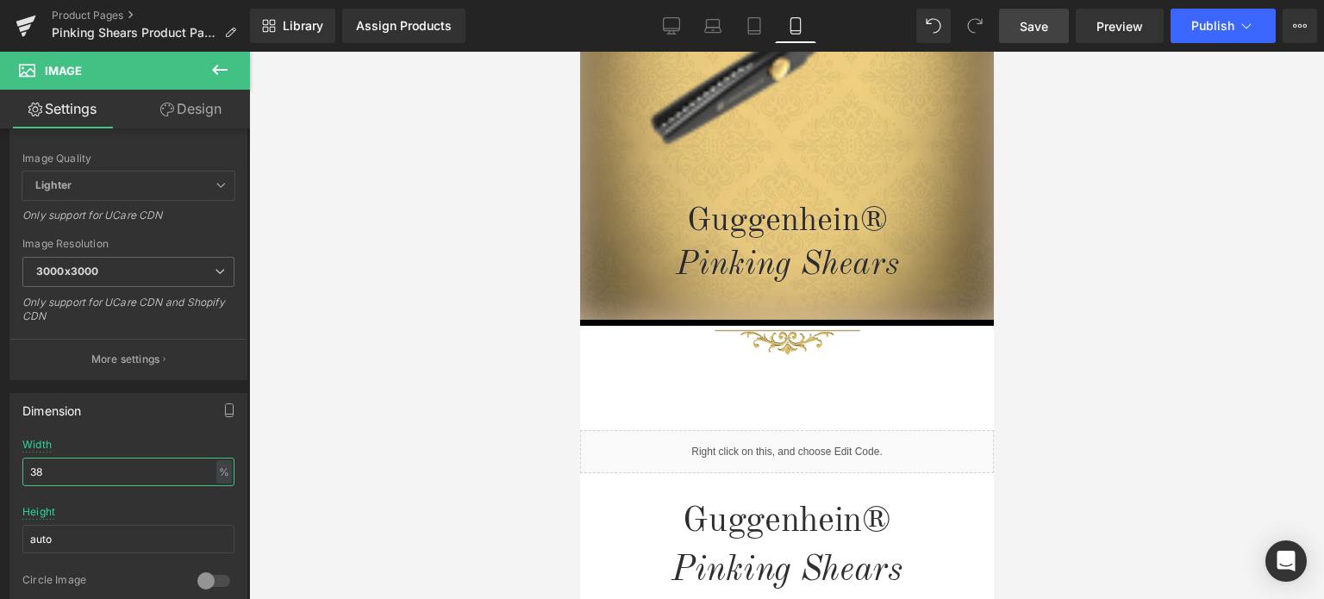
type input "38"
click at [1046, 22] on span "Save" at bounding box center [1034, 26] width 28 height 18
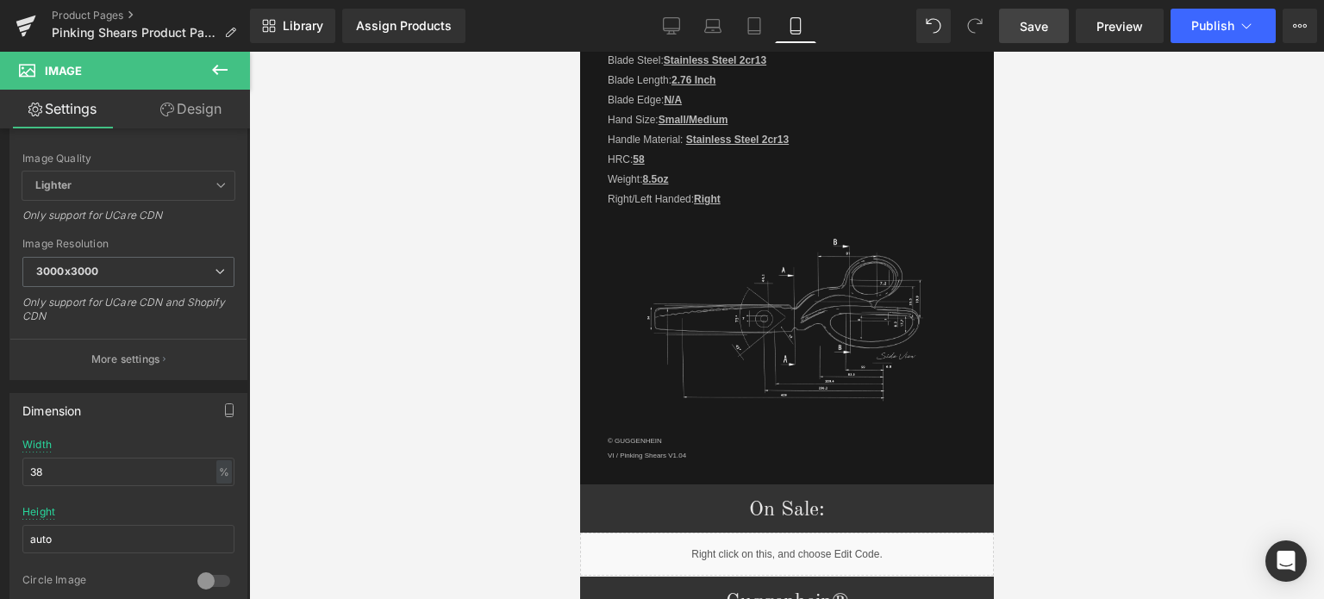
scroll to position [2302, 0]
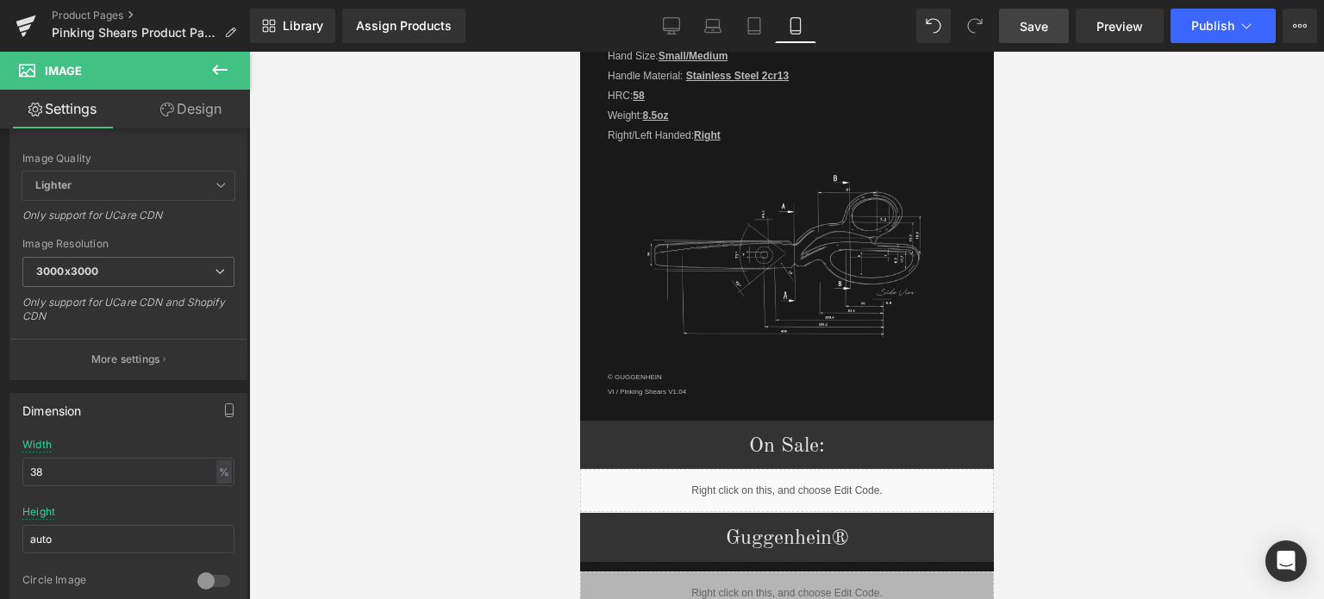
drag, startPoint x: 989, startPoint y: 122, endPoint x: 1592, endPoint y: 353, distance: 646.6
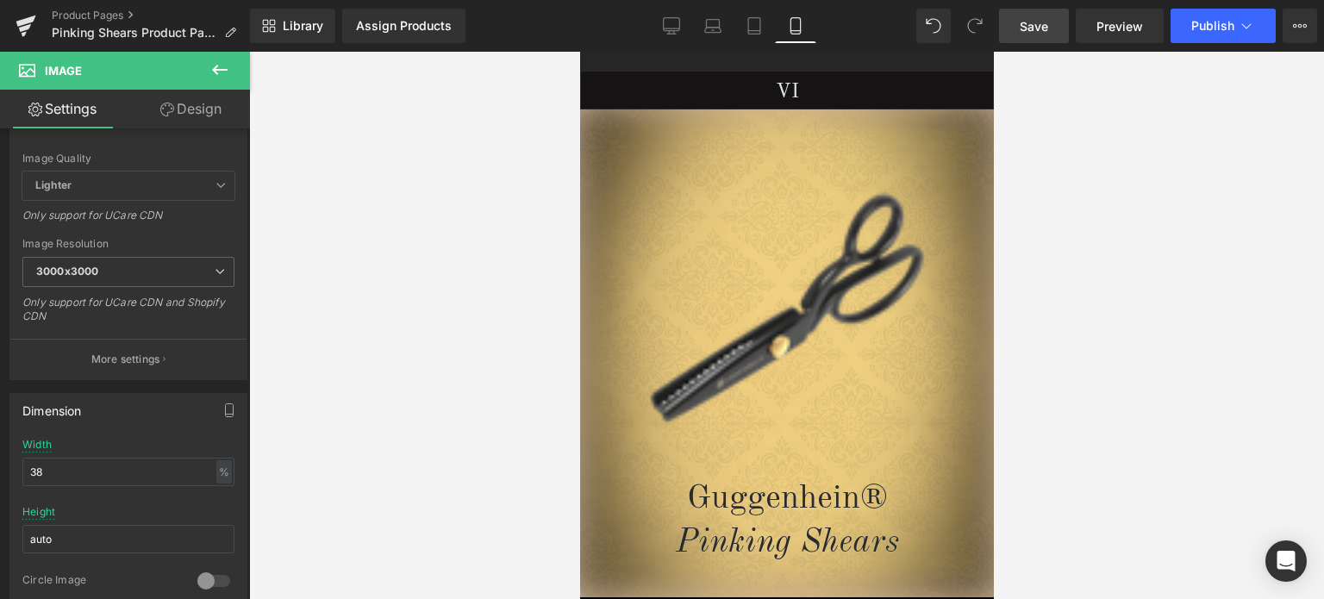
scroll to position [0, 0]
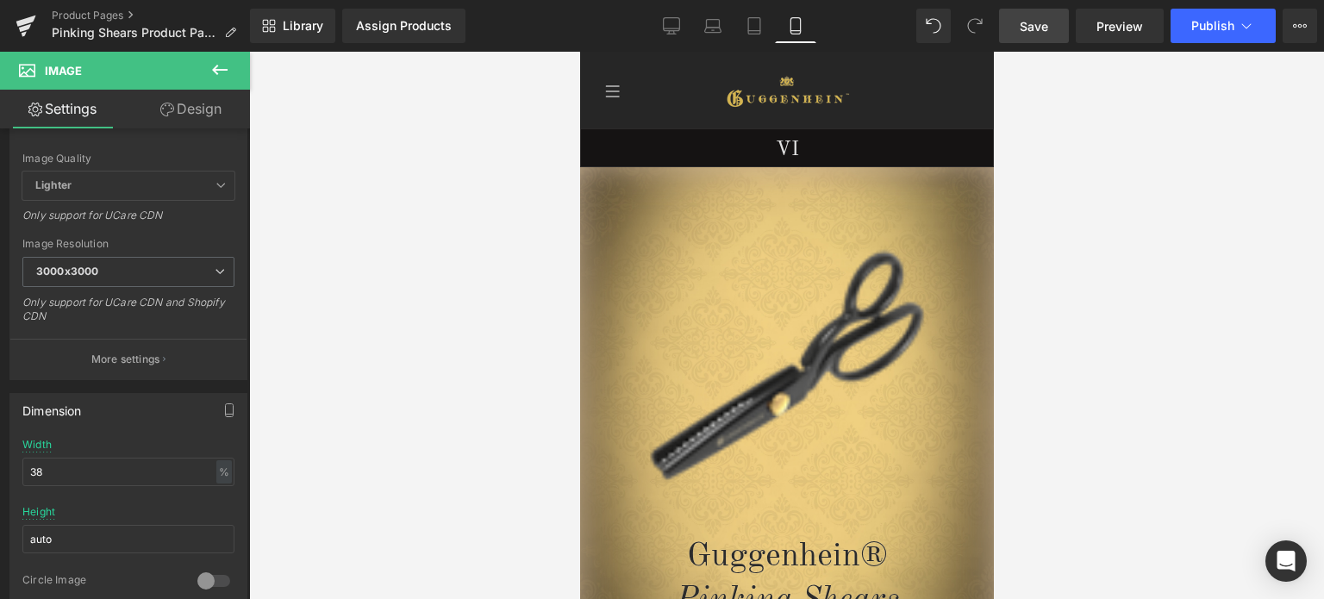
drag, startPoint x: 987, startPoint y: 314, endPoint x: 1581, endPoint y: 146, distance: 617.4
click at [1044, 24] on span "Save" at bounding box center [1034, 26] width 28 height 18
drag, startPoint x: 988, startPoint y: 163, endPoint x: 1573, endPoint y: 136, distance: 585.2
click at [1035, 27] on span "Save" at bounding box center [1034, 26] width 28 height 18
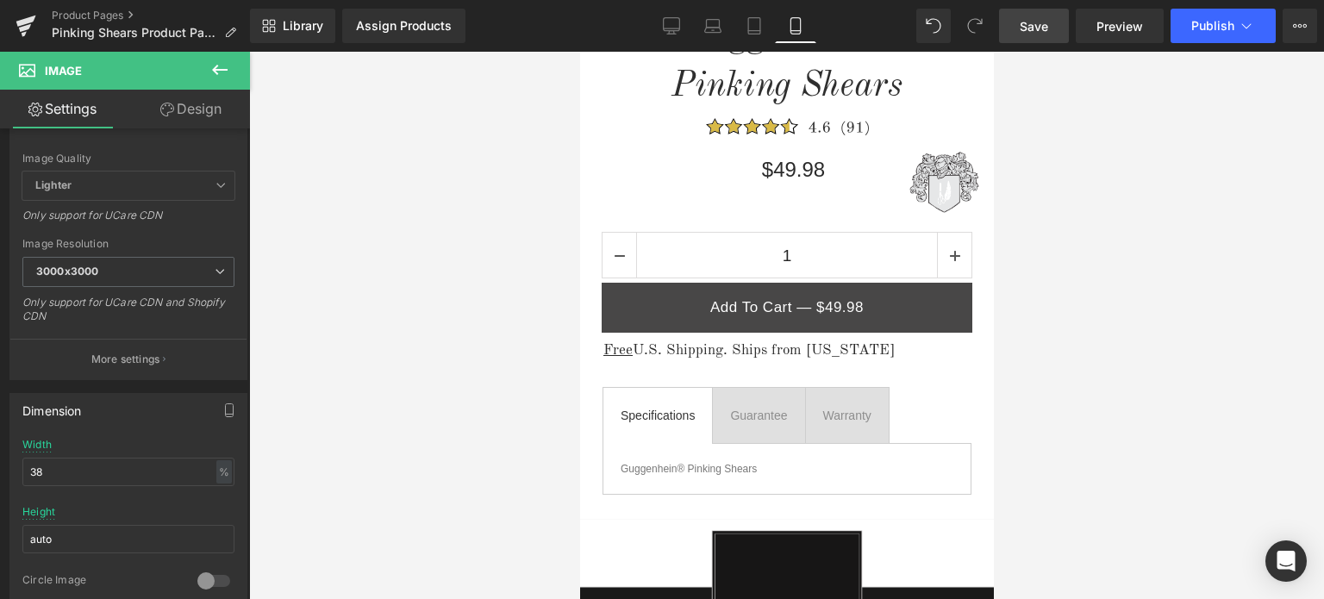
scroll to position [903, 0]
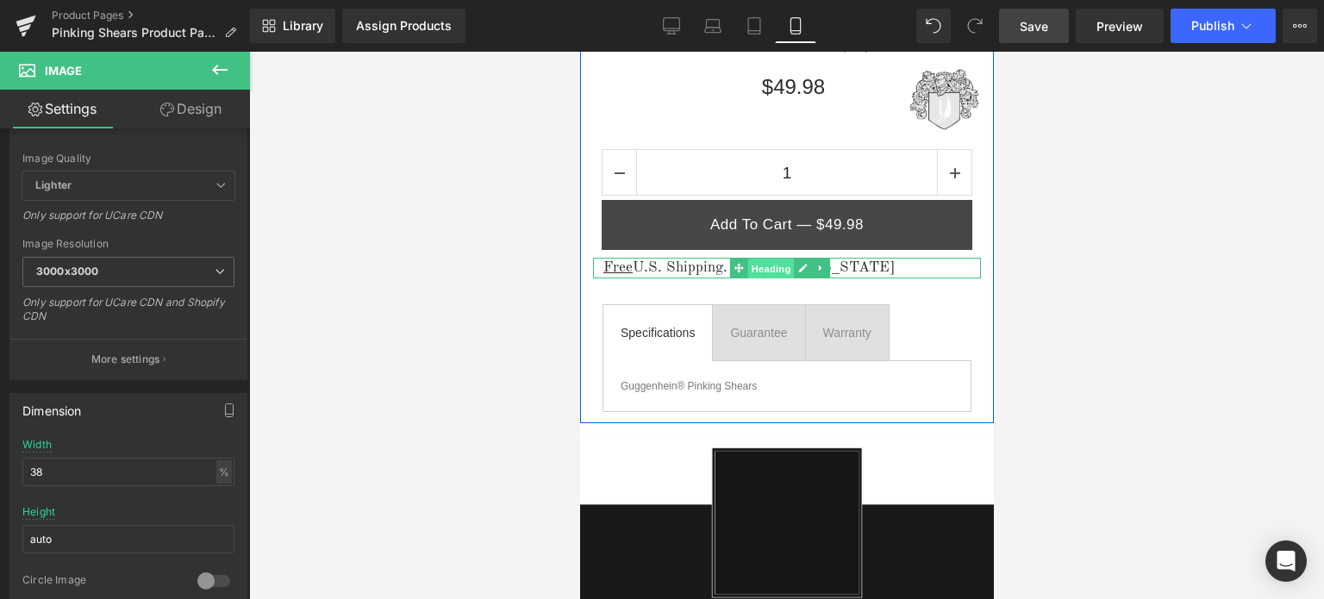
click at [771, 267] on span "Heading" at bounding box center [771, 269] width 47 height 21
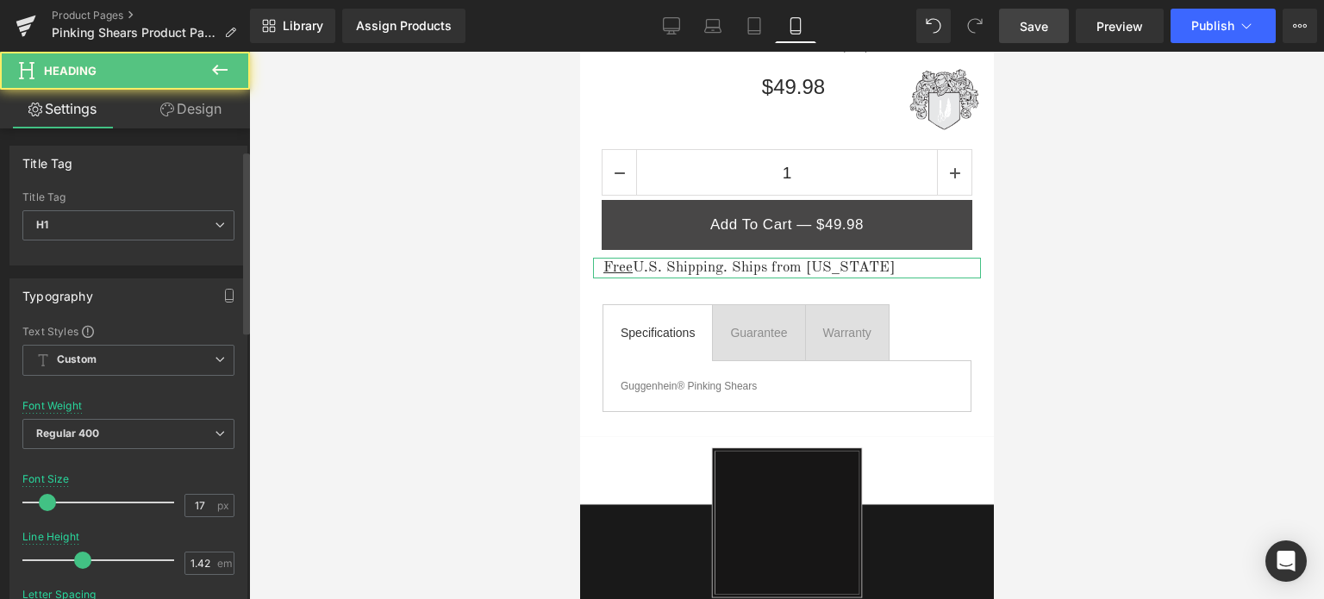
scroll to position [431, 0]
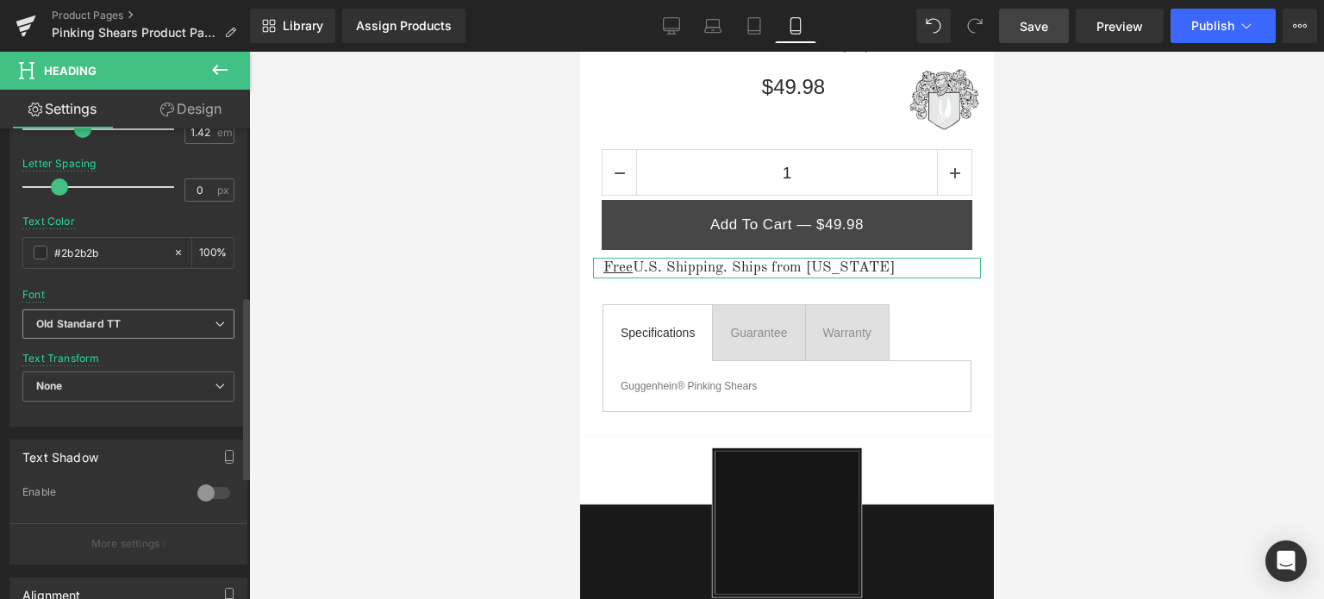
click at [172, 313] on span "Old Standard TT" at bounding box center [128, 325] width 212 height 30
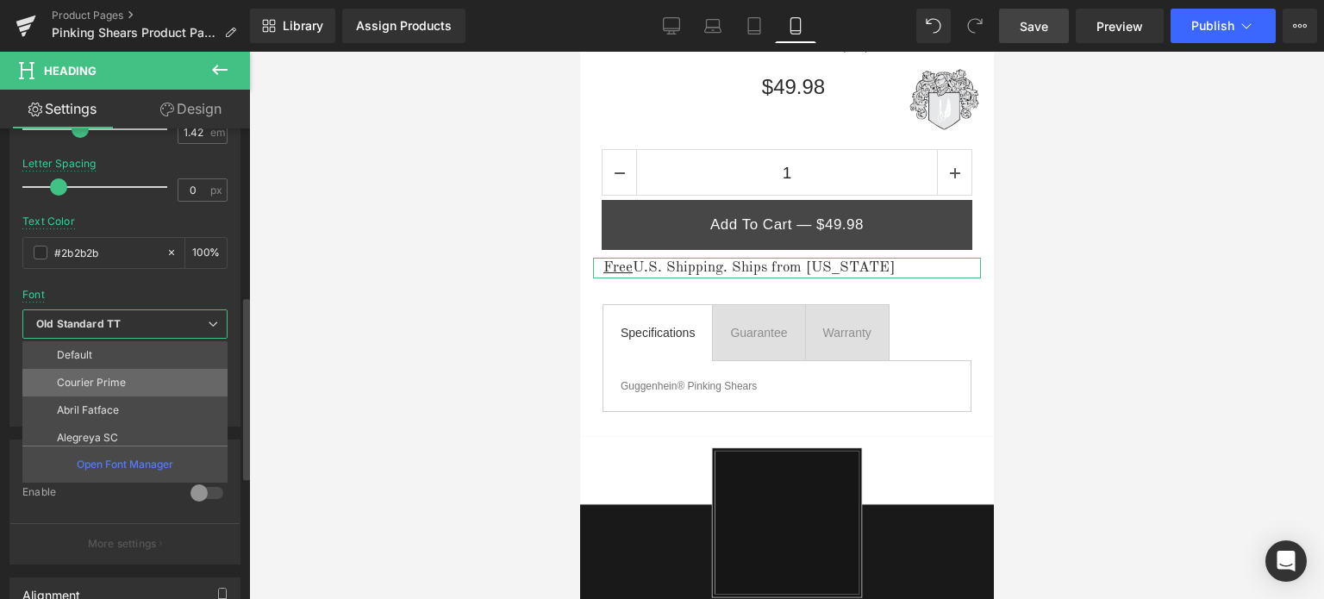
scroll to position [476, 0]
click at [162, 378] on li "Cormorant SC" at bounding box center [128, 376] width 213 height 28
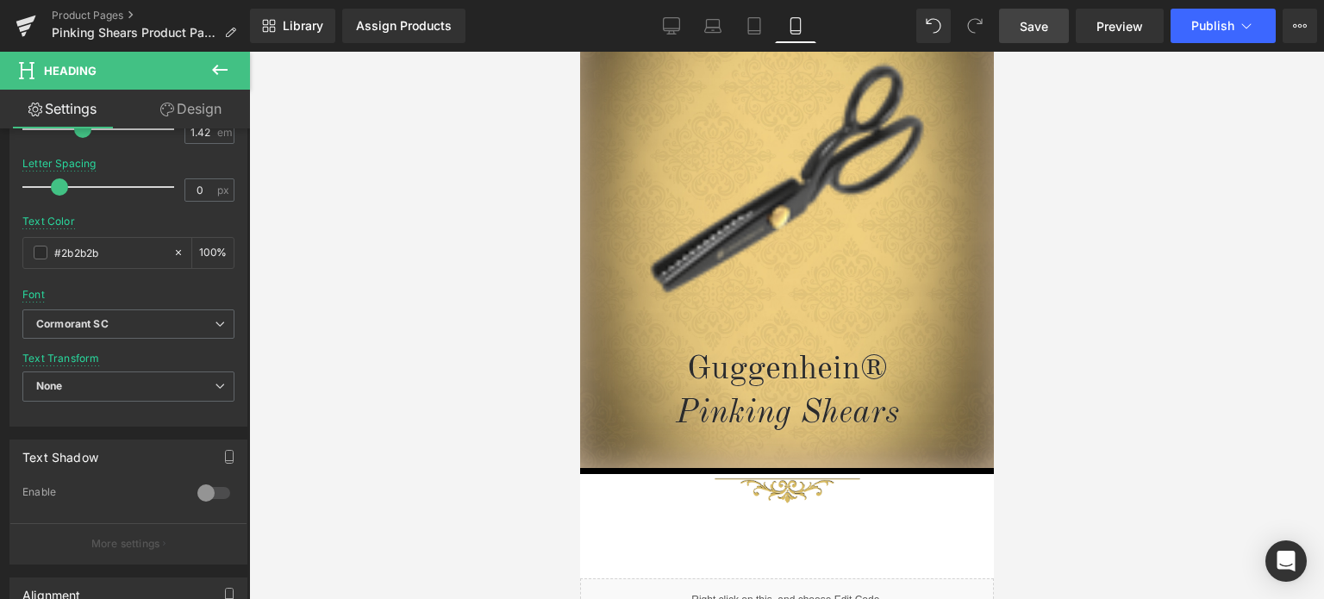
scroll to position [0, 0]
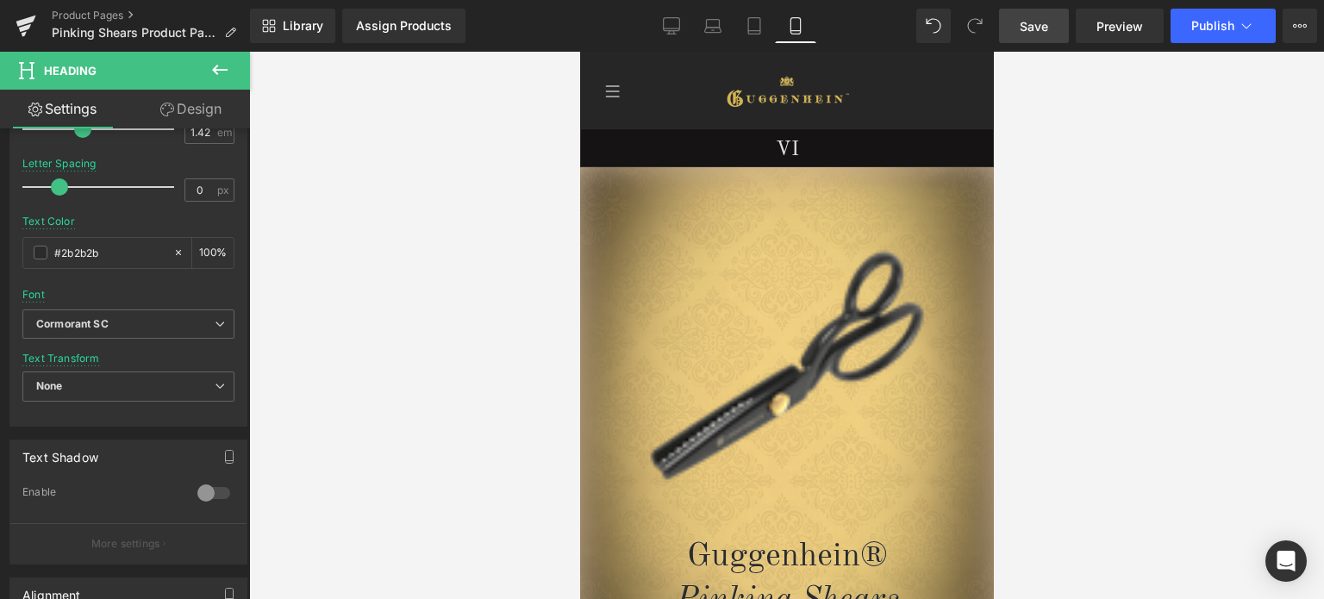
click at [1044, 26] on span "Save" at bounding box center [1034, 26] width 28 height 18
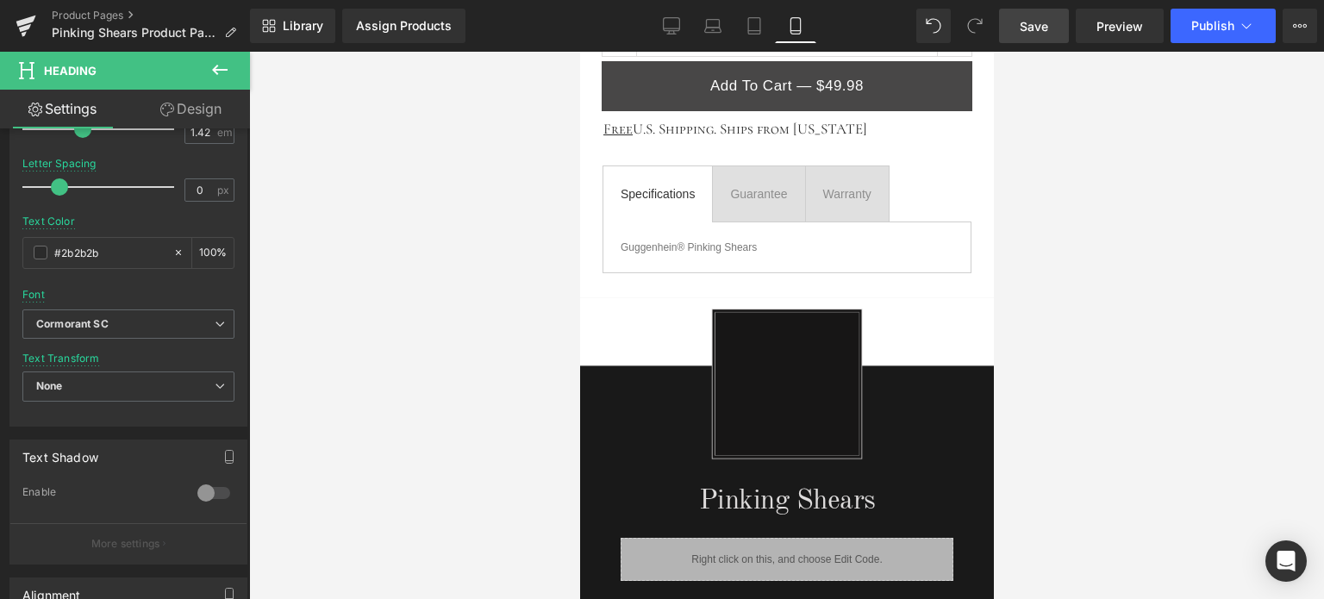
scroll to position [952, 0]
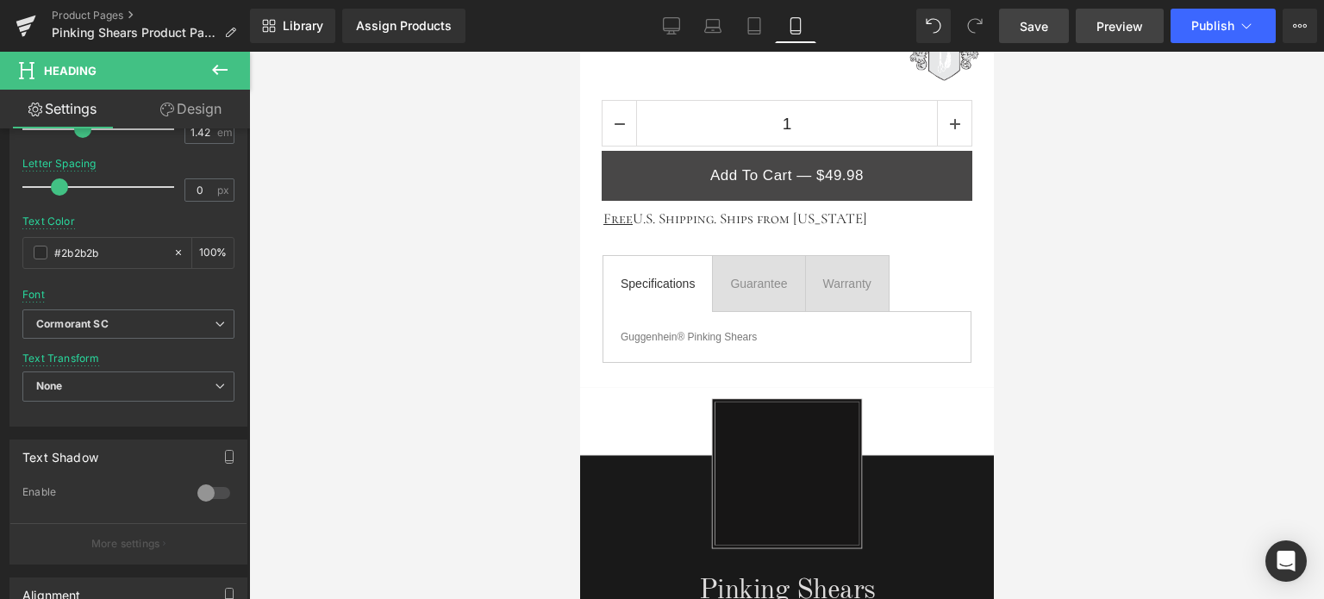
click at [1112, 23] on span "Preview" at bounding box center [1120, 26] width 47 height 18
